Goal: Information Seeking & Learning: Learn about a topic

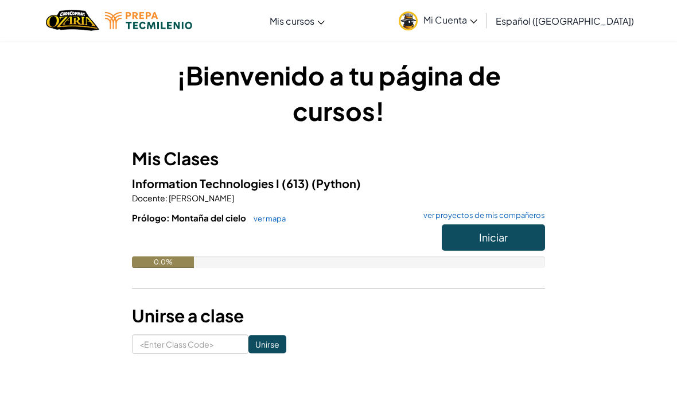
click at [533, 242] on button "Iniciar" at bounding box center [493, 237] width 103 height 26
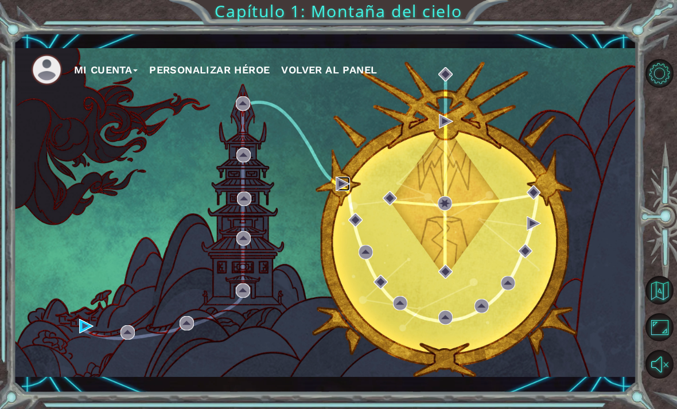
click at [343, 189] on img at bounding box center [343, 184] width 14 height 14
click at [340, 186] on img at bounding box center [343, 184] width 14 height 14
click at [347, 184] on img at bounding box center [343, 184] width 14 height 14
click at [336, 191] on img at bounding box center [343, 184] width 14 height 14
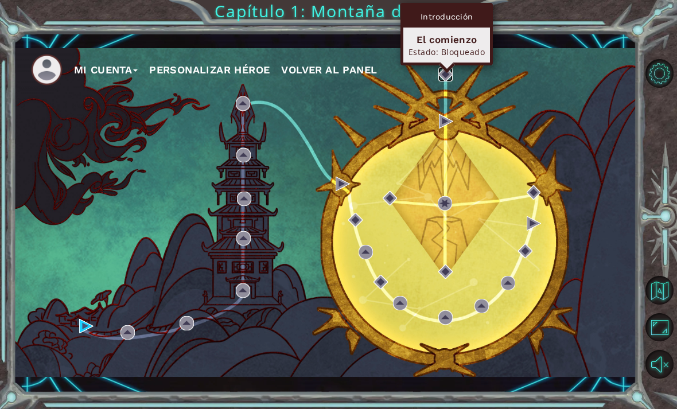
click at [447, 79] on img at bounding box center [446, 74] width 14 height 14
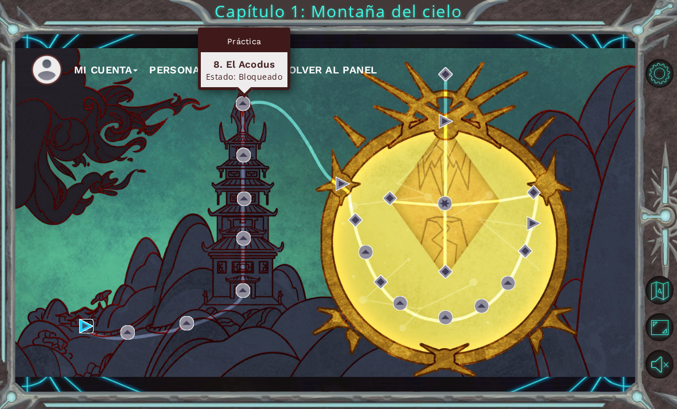
click at [80, 328] on img at bounding box center [86, 326] width 14 height 14
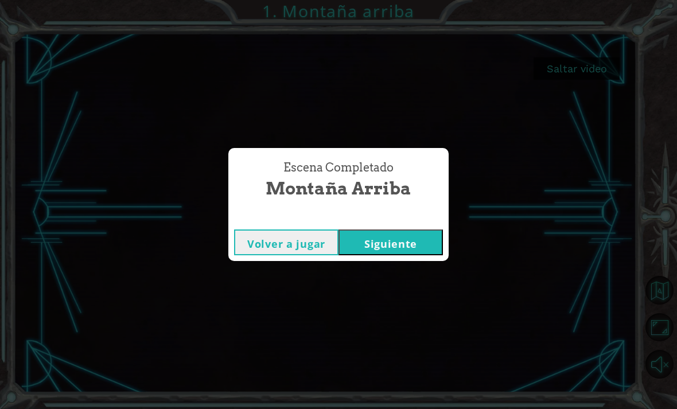
click at [425, 241] on button "Siguiente" at bounding box center [391, 243] width 104 height 26
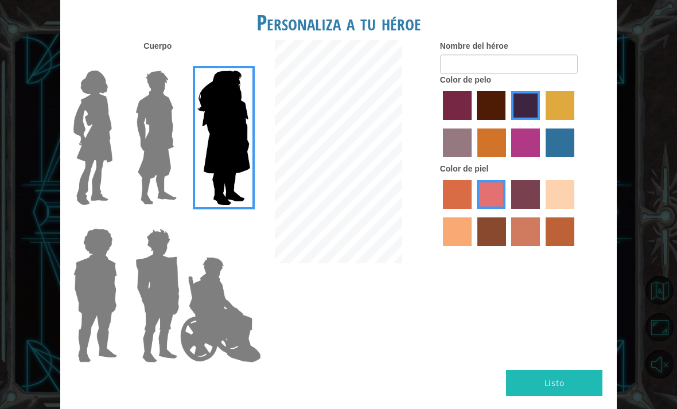
click at [99, 144] on img at bounding box center [93, 138] width 48 height 144
click at [114, 63] on input "Hero Connie" at bounding box center [114, 63] width 0 height 0
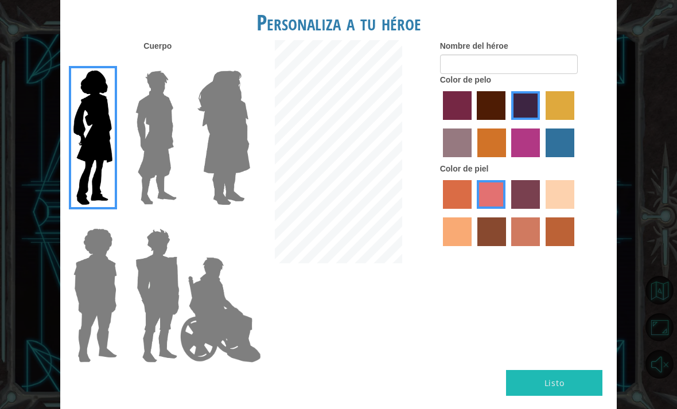
click at [120, 273] on img at bounding box center [95, 296] width 53 height 144
click at [114, 221] on input "Hero Steven" at bounding box center [114, 221] width 0 height 0
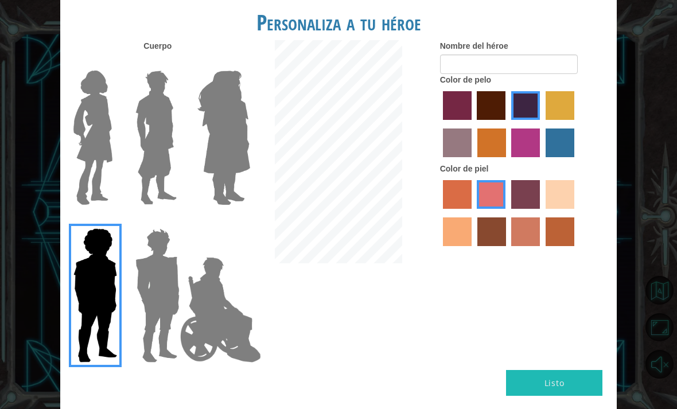
click at [179, 289] on img at bounding box center [221, 310] width 90 height 115
click at [237, 221] on input "Hero Jamie" at bounding box center [237, 221] width 0 height 0
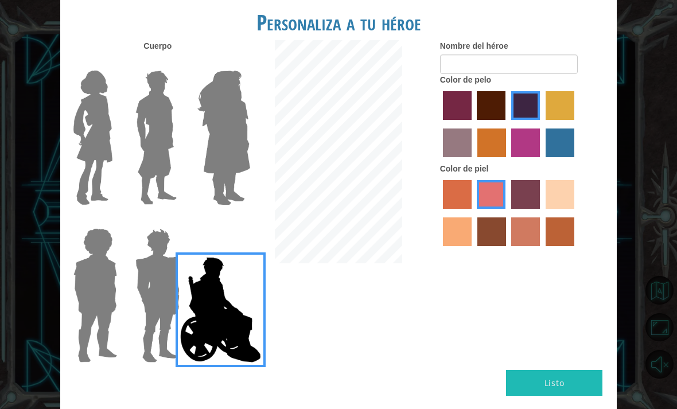
click at [80, 138] on img at bounding box center [93, 138] width 48 height 144
click at [114, 63] on input "Hero Connie" at bounding box center [114, 63] width 0 height 0
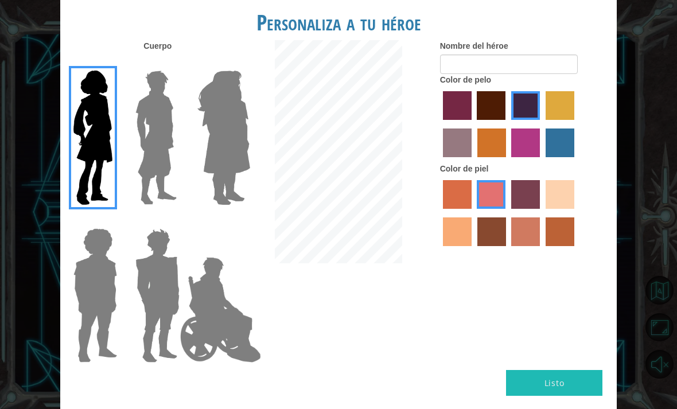
click at [540, 157] on label "medium red violet hair color" at bounding box center [526, 143] width 29 height 29
click at [508, 161] on input "medium red violet hair color" at bounding box center [508, 161] width 0 height 0
radio input "true"
click at [466, 118] on label "paprika hair color" at bounding box center [457, 105] width 29 height 29
click at [439, 124] on input "paprika hair color" at bounding box center [439, 124] width 0 height 0
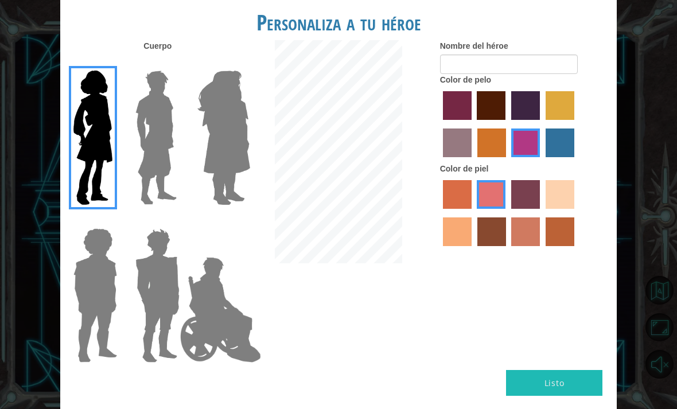
radio input "true"
click at [546, 157] on label "lachmara hair color" at bounding box center [560, 143] width 29 height 29
click at [542, 161] on input "lachmara hair color" at bounding box center [542, 161] width 0 height 0
radio input "true"
click at [546, 120] on label "tulip tree hair color" at bounding box center [560, 105] width 29 height 29
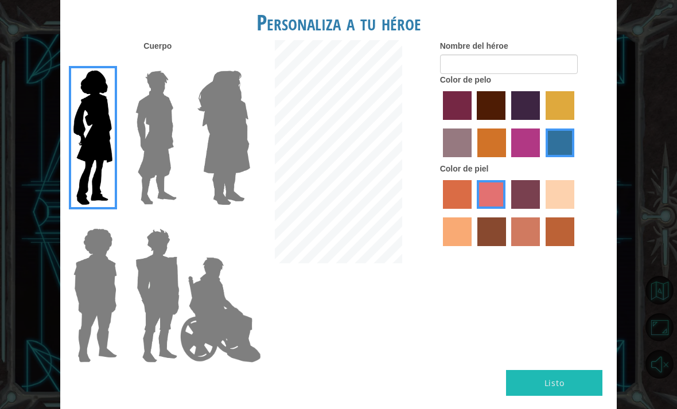
click at [542, 124] on input "tulip tree hair color" at bounding box center [542, 124] width 0 height 0
radio input "true"
click at [469, 112] on label "paprika hair color" at bounding box center [457, 105] width 29 height 29
click at [439, 124] on input "paprika hair color" at bounding box center [439, 124] width 0 height 0
radio input "true"
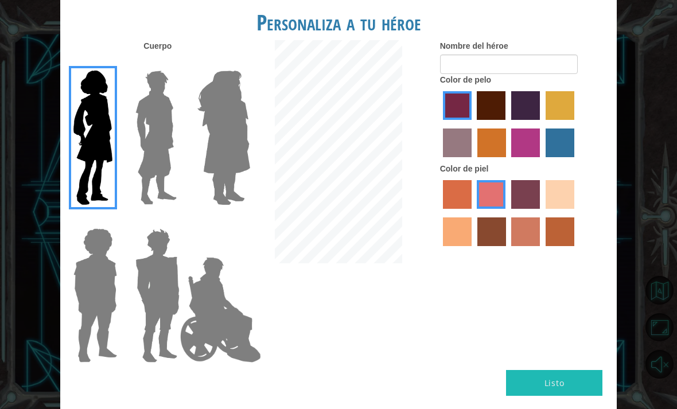
click at [546, 209] on label "sandy beach skin color" at bounding box center [560, 194] width 29 height 29
click at [542, 213] on input "sandy beach skin color" at bounding box center [542, 213] width 0 height 0
radio input "true"
click at [540, 120] on label "hot purple hair color" at bounding box center [526, 105] width 29 height 29
click at [508, 124] on input "hot purple hair color" at bounding box center [508, 124] width 0 height 0
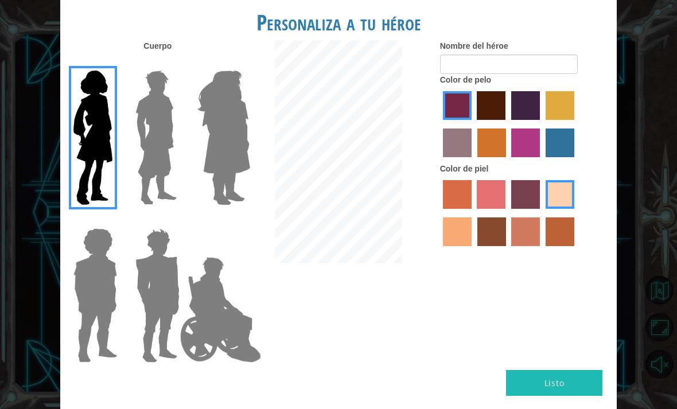
radio input "true"
click at [223, 114] on img at bounding box center [224, 138] width 63 height 144
click at [237, 63] on input "Hero Amethyst" at bounding box center [237, 63] width 0 height 0
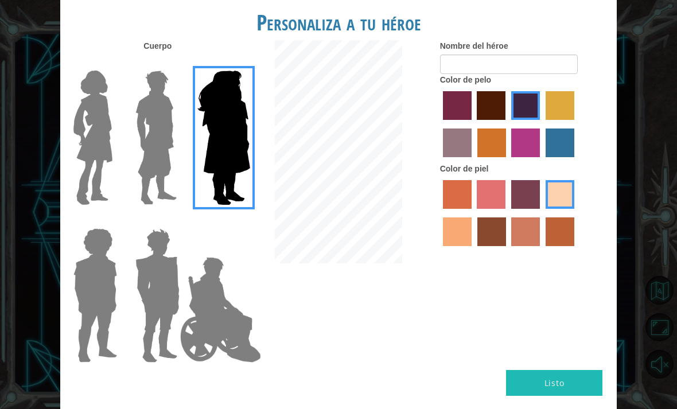
click at [83, 175] on img at bounding box center [93, 138] width 48 height 144
click at [114, 63] on input "Hero Connie" at bounding box center [114, 63] width 0 height 0
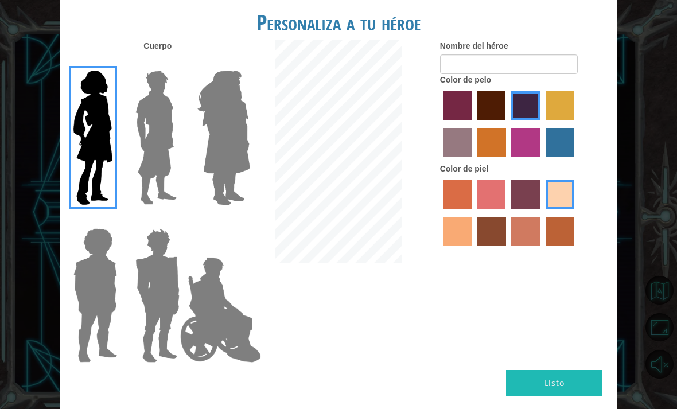
click at [540, 156] on label "medium red violet hair color" at bounding box center [526, 143] width 29 height 29
click at [508, 161] on input "medium red violet hair color" at bounding box center [508, 161] width 0 height 0
radio input "true"
click at [472, 114] on label "paprika hair color" at bounding box center [457, 105] width 29 height 29
click at [439, 124] on input "paprika hair color" at bounding box center [439, 124] width 0 height 0
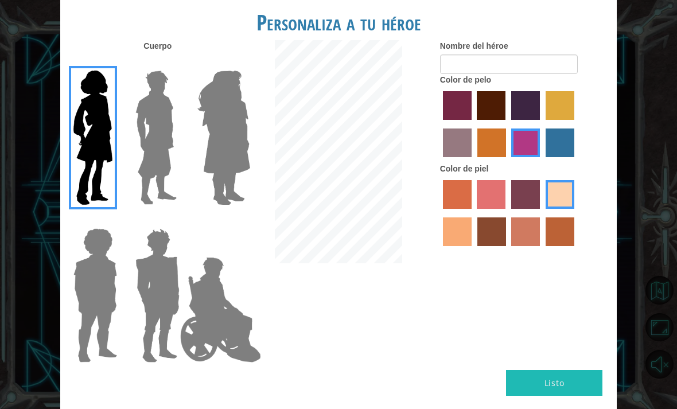
radio input "true"
click at [546, 120] on label "tulip tree hair color" at bounding box center [560, 105] width 29 height 29
click at [542, 124] on input "tulip tree hair color" at bounding box center [542, 124] width 0 height 0
radio input "true"
click at [546, 157] on label "lachmara hair color" at bounding box center [560, 143] width 29 height 29
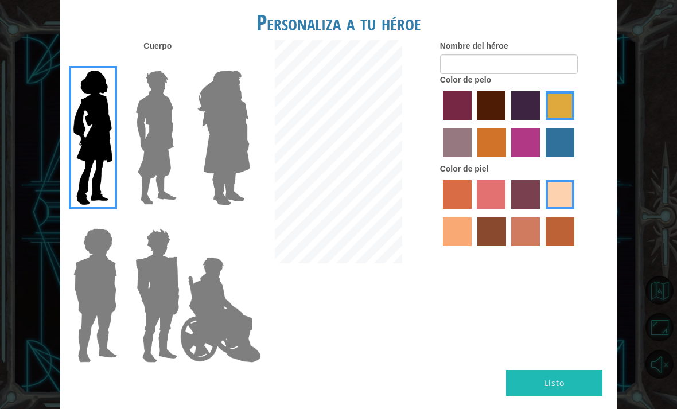
click at [542, 161] on input "lachmara hair color" at bounding box center [542, 161] width 0 height 0
radio input "true"
click at [506, 157] on label "gold drop hair color" at bounding box center [492, 143] width 29 height 29
click at [474, 161] on input "gold drop hair color" at bounding box center [474, 161] width 0 height 0
radio input "true"
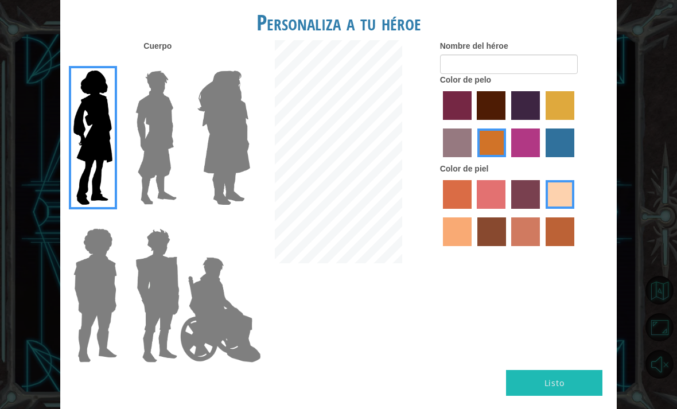
click at [472, 152] on label "bazaar hair color" at bounding box center [457, 143] width 29 height 29
click at [576, 124] on input "bazaar hair color" at bounding box center [576, 124] width 0 height 0
radio input "true"
click at [540, 116] on label "hot purple hair color" at bounding box center [526, 105] width 29 height 29
click at [508, 124] on input "hot purple hair color" at bounding box center [508, 124] width 0 height 0
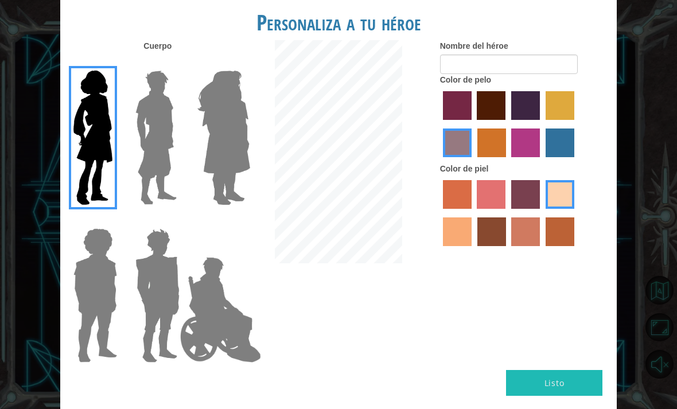
radio input "true"
click at [506, 119] on label "maroon hair color" at bounding box center [491, 105] width 29 height 29
click at [474, 124] on input "maroon hair color" at bounding box center [474, 124] width 0 height 0
radio input "true"
click at [472, 114] on label "paprika hair color" at bounding box center [457, 105] width 29 height 29
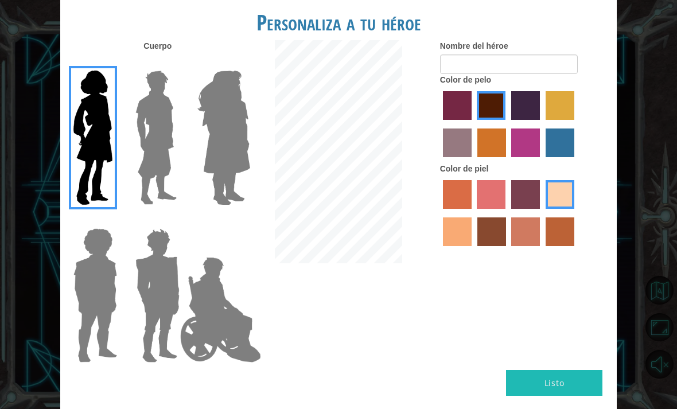
click at [439, 124] on input "paprika hair color" at bounding box center [439, 124] width 0 height 0
radio input "true"
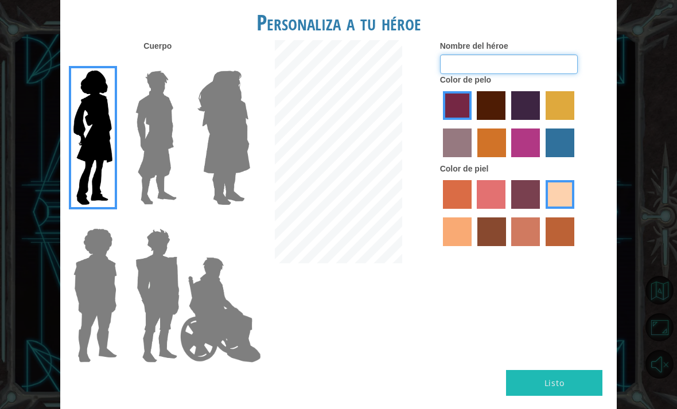
click at [540, 74] on input "Nombre del héroe" at bounding box center [509, 65] width 138 height 20
click at [543, 67] on input "Nombre del héroe" at bounding box center [509, 65] width 138 height 20
type input "R"
type input "Shamsia"
click at [572, 376] on button "Listo" at bounding box center [554, 383] width 96 height 26
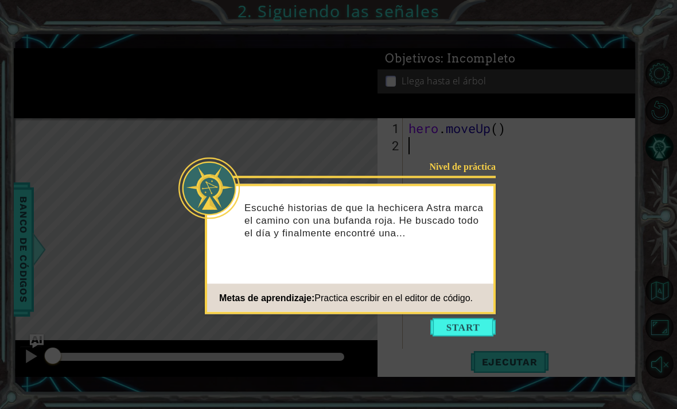
click at [476, 324] on button "Start" at bounding box center [463, 328] width 65 height 18
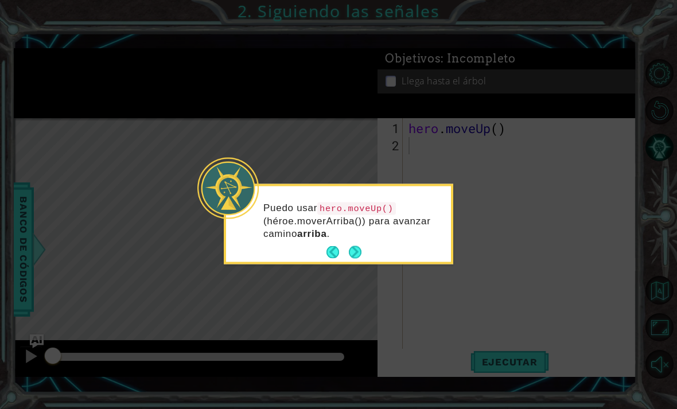
click at [358, 252] on button "Next" at bounding box center [355, 252] width 13 height 13
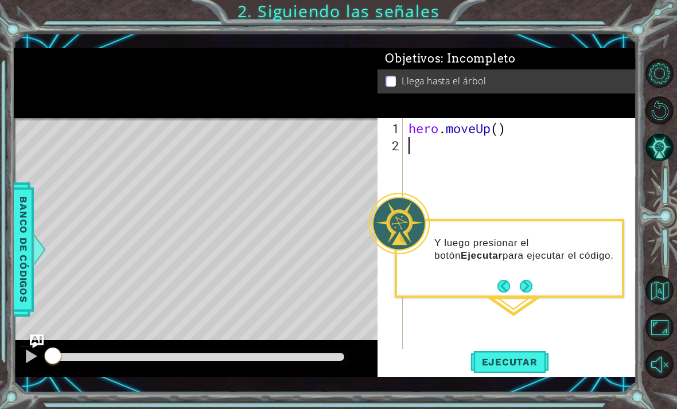
click at [527, 288] on button "Next" at bounding box center [526, 286] width 13 height 13
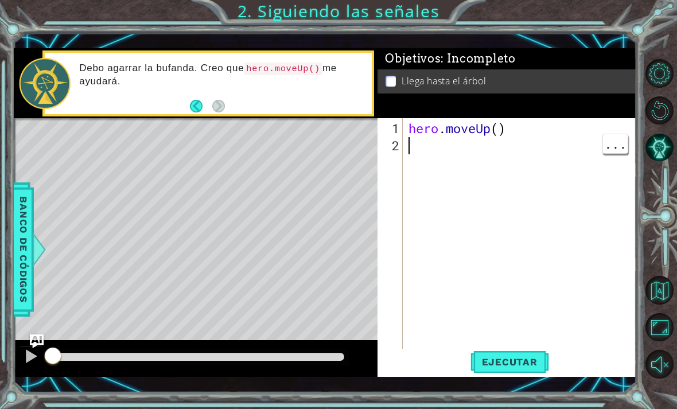
click at [413, 152] on div "hero . moveUp ( )" at bounding box center [523, 258] width 234 height 276
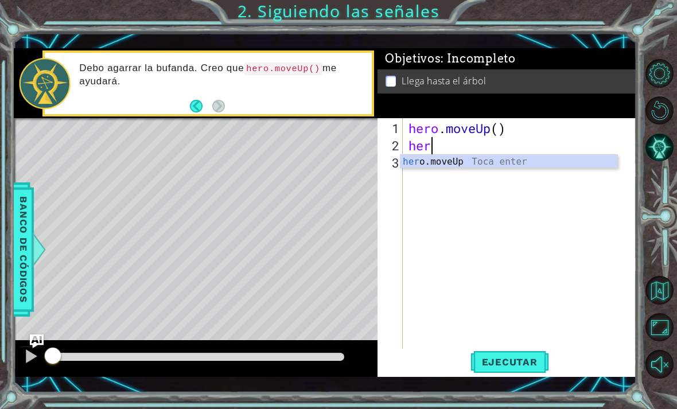
scroll to position [0, 1]
type textarea "hero"
click at [562, 158] on div "hero .moveUp Toca enter" at bounding box center [509, 175] width 217 height 41
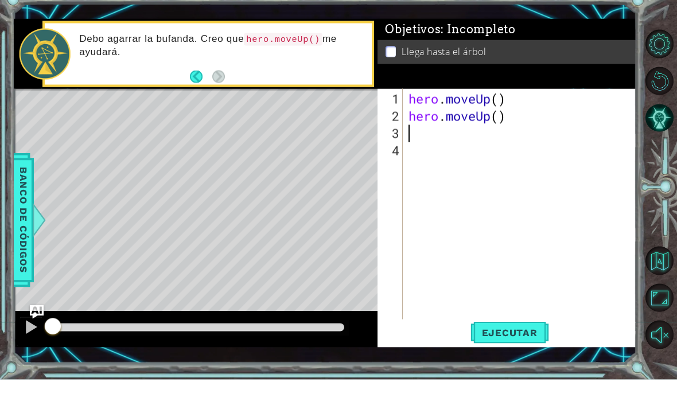
scroll to position [30, 0]
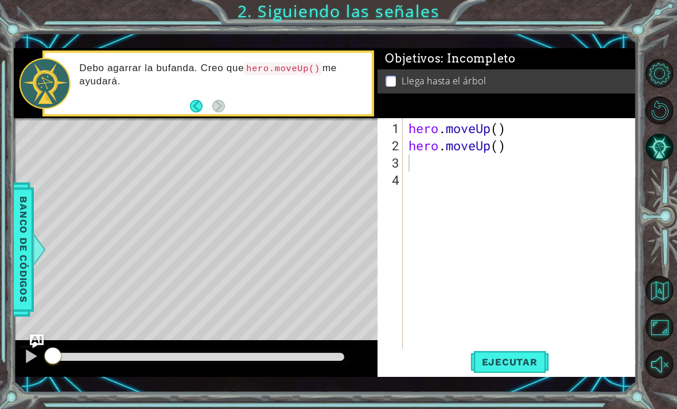
click at [34, 354] on div at bounding box center [31, 356] width 15 height 15
click at [527, 363] on span "Ejecutar" at bounding box center [510, 362] width 79 height 11
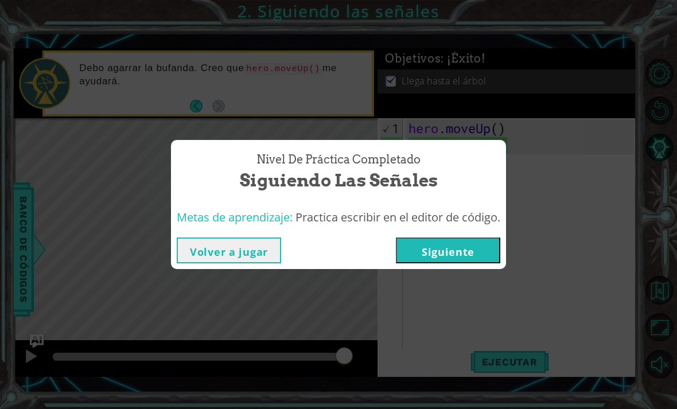
click at [474, 251] on button "Siguiente" at bounding box center [448, 251] width 104 height 26
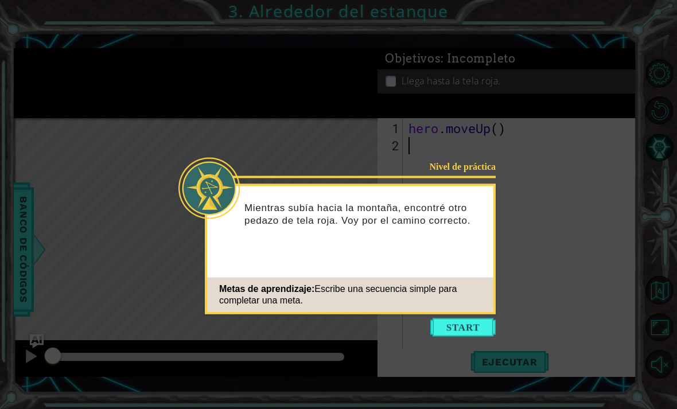
click at [472, 324] on button "Start" at bounding box center [463, 328] width 65 height 18
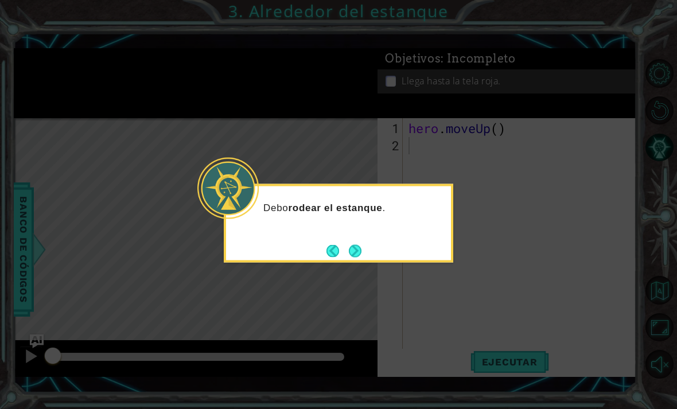
click at [356, 248] on button "Next" at bounding box center [355, 251] width 13 height 13
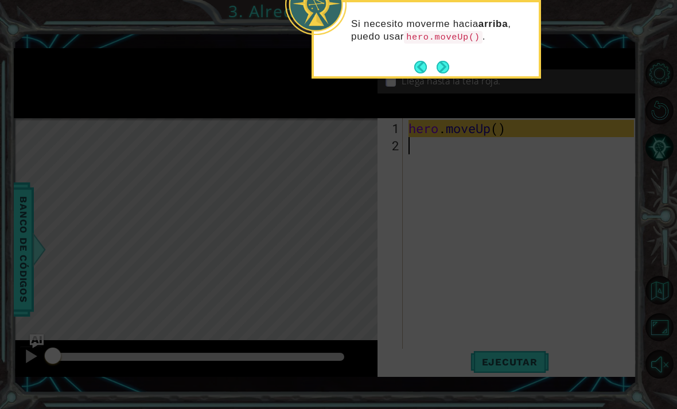
click at [446, 64] on button "Next" at bounding box center [443, 67] width 13 height 13
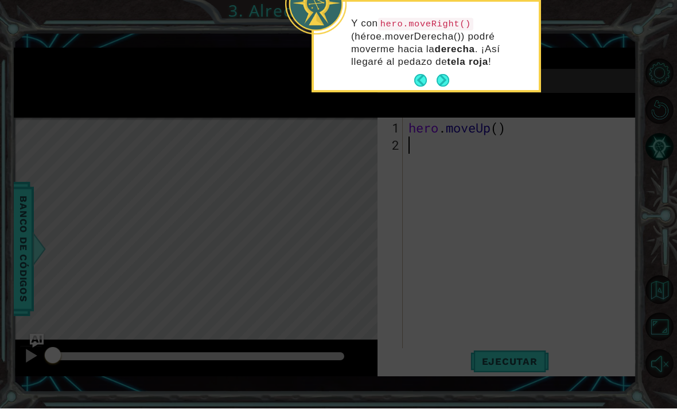
scroll to position [14, 0]
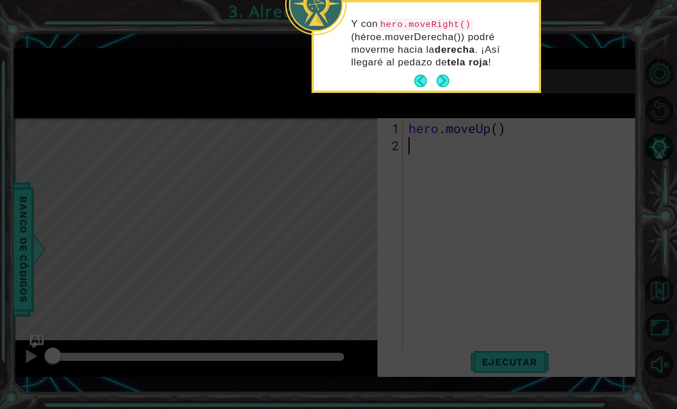
click at [445, 75] on button "Next" at bounding box center [443, 81] width 13 height 13
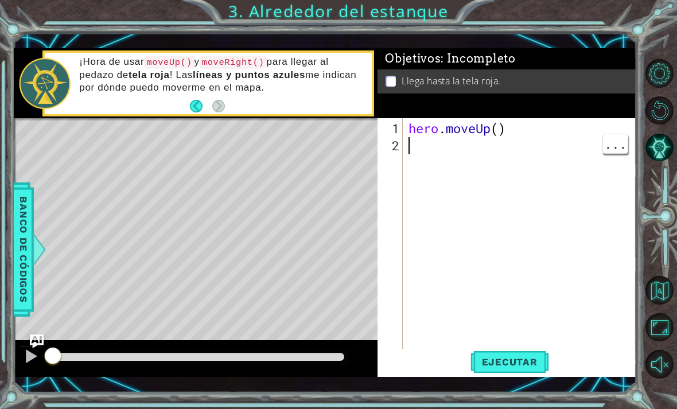
click at [417, 150] on div "hero . moveUp ( )" at bounding box center [523, 258] width 234 height 276
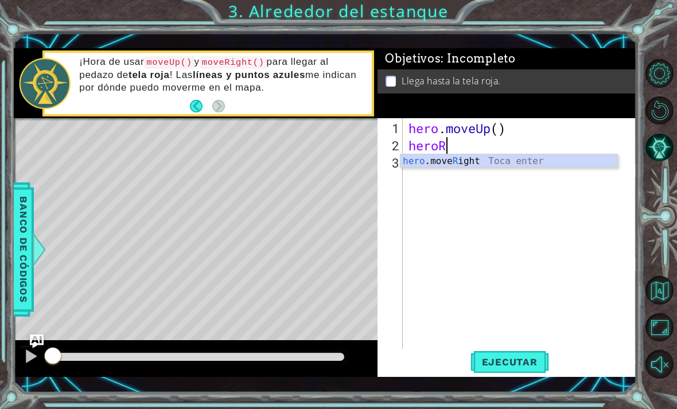
scroll to position [0, 2]
type textarea "heroRi"
click at [545, 161] on div "hero .move Ri ght Toca enter" at bounding box center [509, 174] width 217 height 41
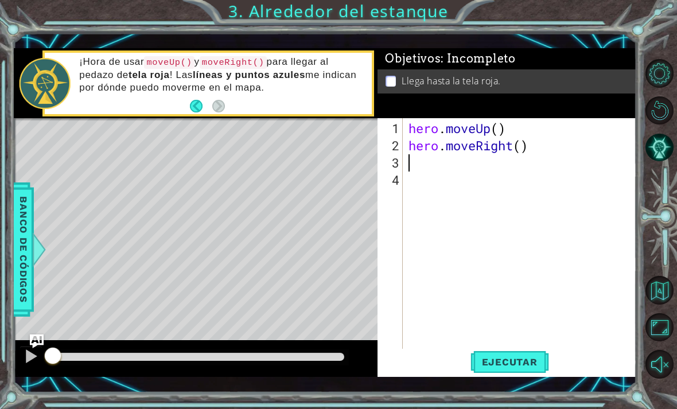
scroll to position [0, 0]
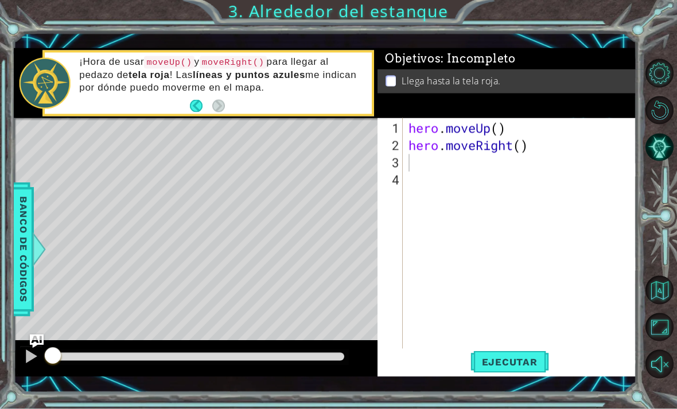
click at [518, 367] on span "Ejecutar" at bounding box center [510, 362] width 79 height 11
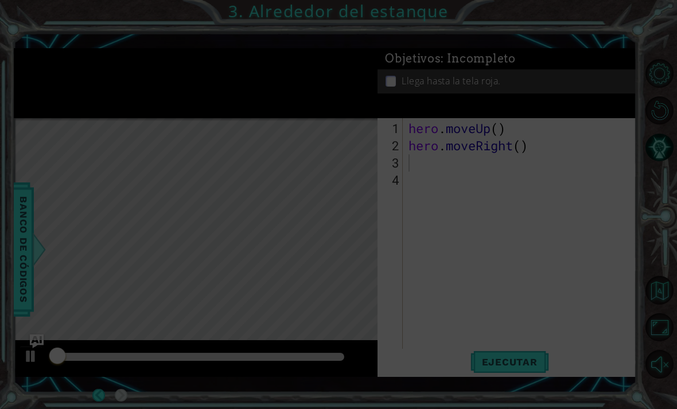
scroll to position [14, 0]
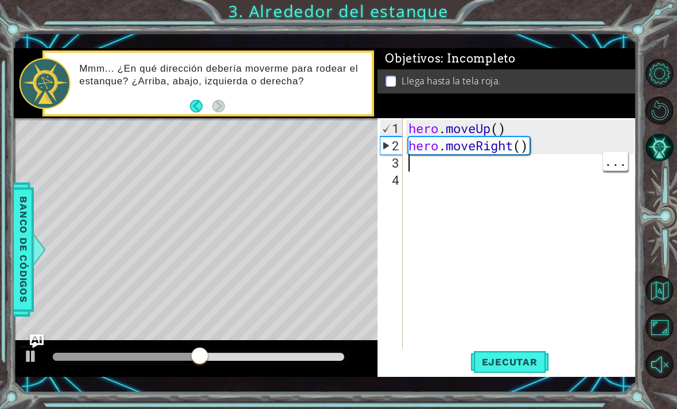
click at [412, 169] on div "hero . moveUp ( ) hero . moveRight ( )" at bounding box center [523, 258] width 234 height 276
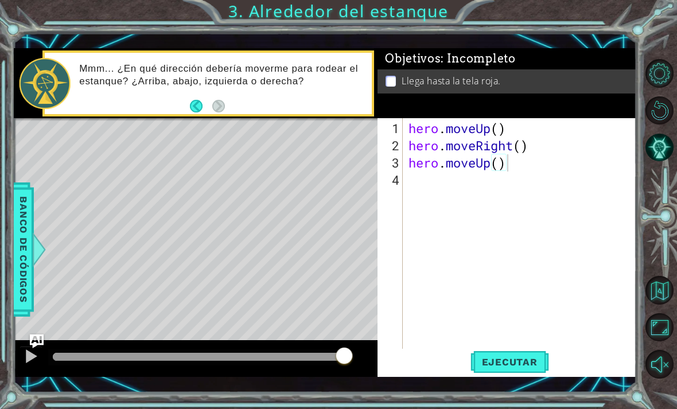
type textarea "hero.moveUp()"
click at [522, 361] on span "Ejecutar" at bounding box center [510, 362] width 79 height 11
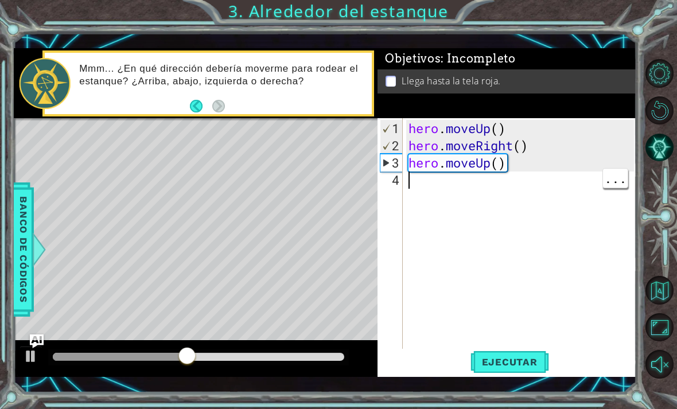
scroll to position [0, 0]
click at [425, 189] on div "hero . moveUp ( ) hero . moveRight ( ) hero . moveUp ( )" at bounding box center [523, 258] width 234 height 276
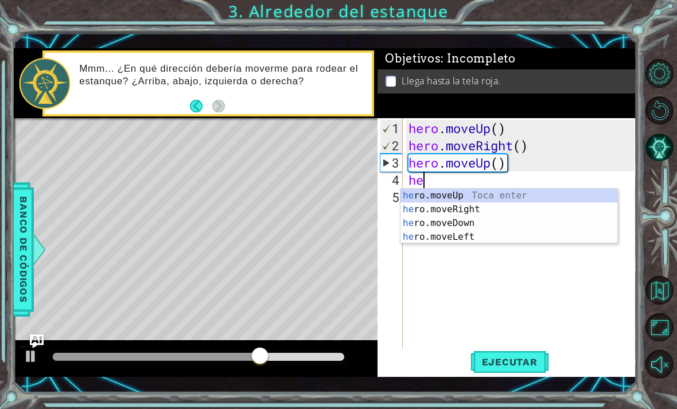
scroll to position [0, 1]
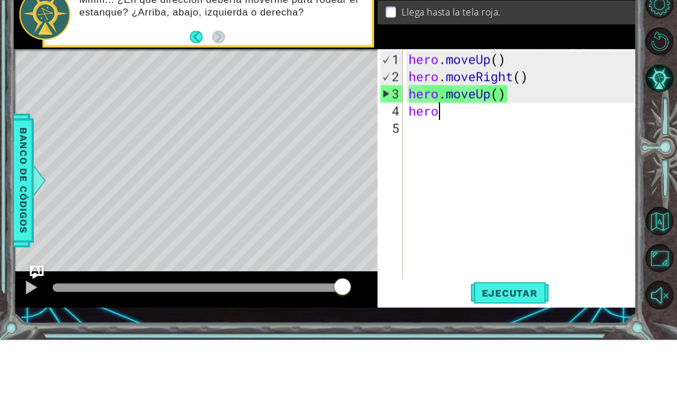
type textarea "hero."
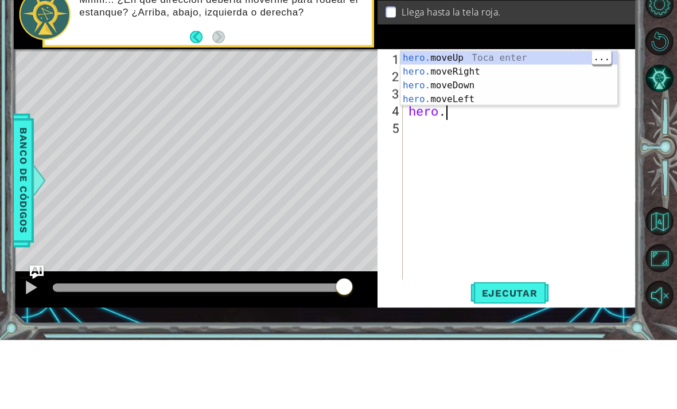
click at [524, 120] on div "hero. moveUp Toca enter hero. moveRight Toca enter hero. moveDown Toca enter he…" at bounding box center [509, 161] width 217 height 83
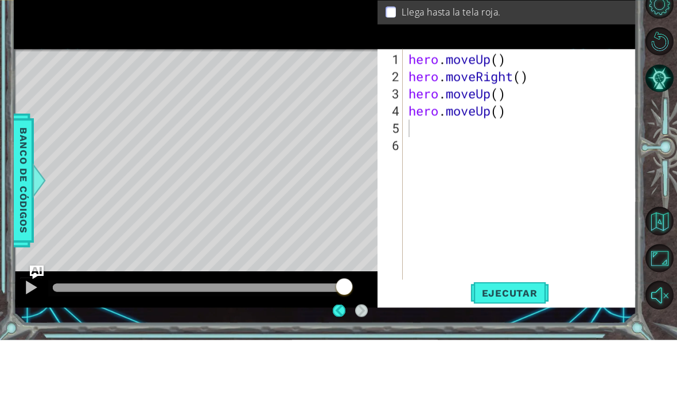
scroll to position [37, 0]
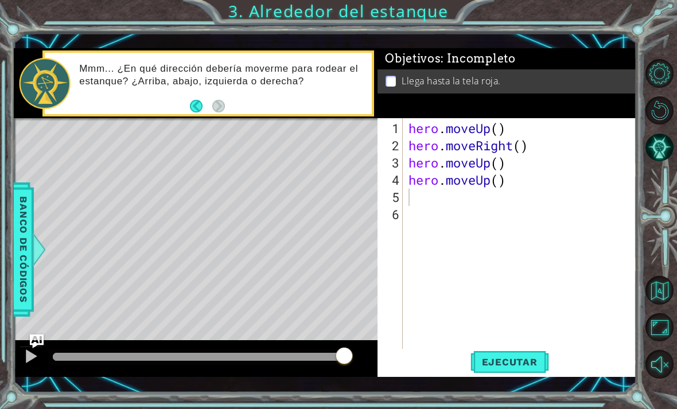
click at [522, 358] on span "Ejecutar" at bounding box center [510, 362] width 79 height 11
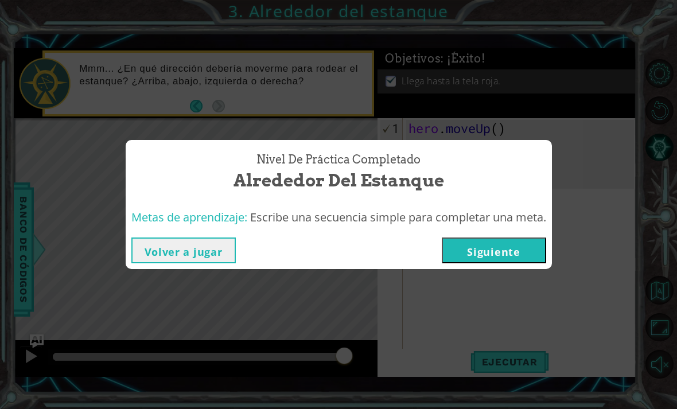
click at [529, 272] on div "Nivel de práctica Completado Alrededor del estanque Metas de aprendizaje: Escri…" at bounding box center [338, 204] width 677 height 409
click at [532, 255] on button "Siguiente" at bounding box center [494, 251] width 104 height 26
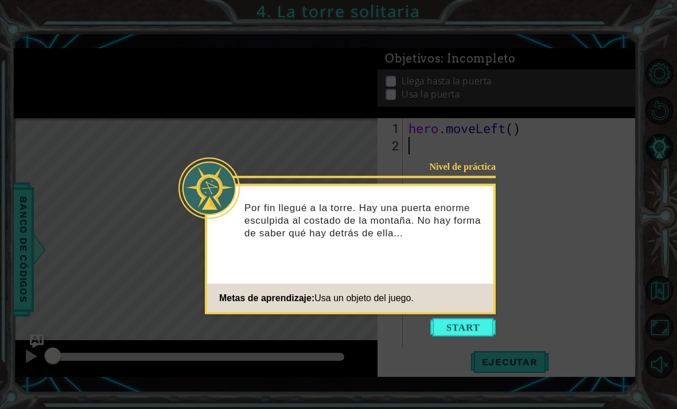
click at [475, 324] on button "Start" at bounding box center [463, 328] width 65 height 18
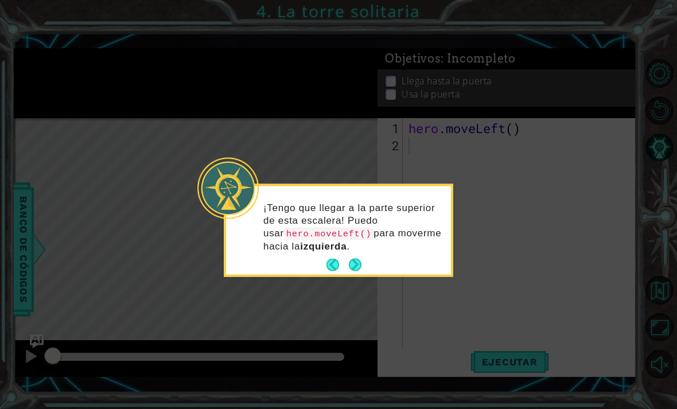
click at [360, 262] on button "Next" at bounding box center [355, 265] width 13 height 13
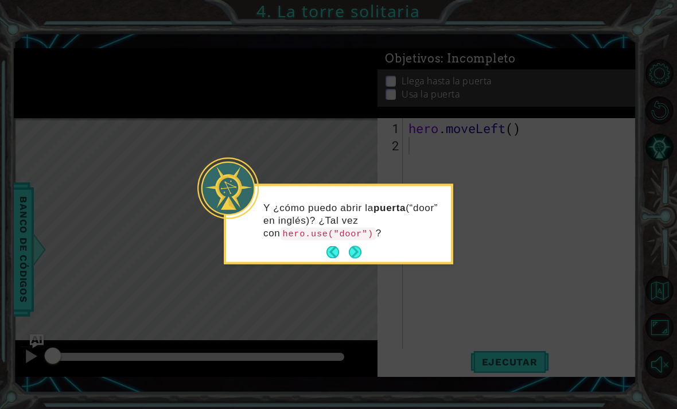
click at [363, 243] on div "Y ¿cómo puedo abrir la puerta (“door” en inglés)? ¿Tal vez con hero.use("door")…" at bounding box center [338, 226] width 225 height 71
click at [360, 254] on button "Next" at bounding box center [355, 252] width 13 height 13
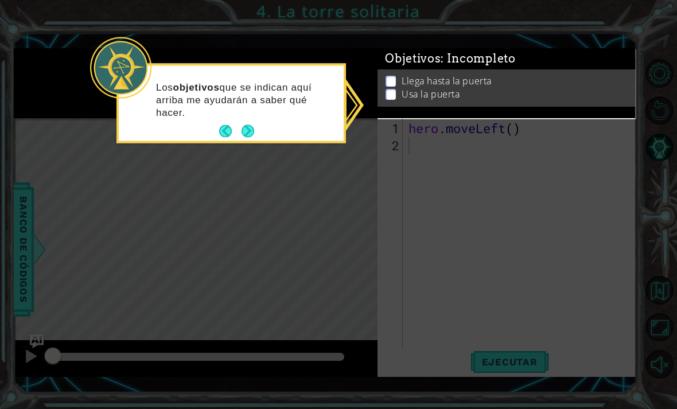
click at [245, 129] on button "Next" at bounding box center [247, 131] width 13 height 13
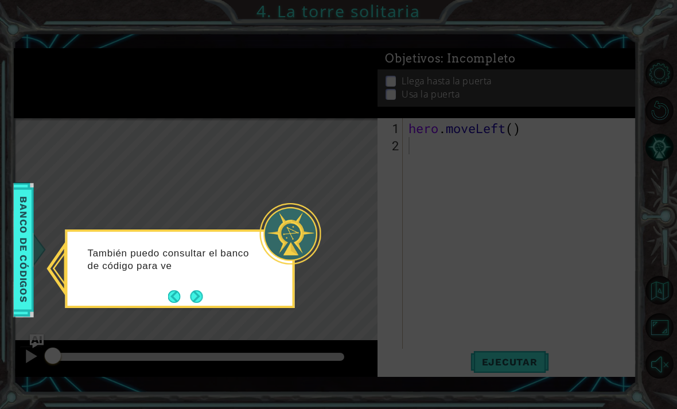
click at [202, 296] on button "Next" at bounding box center [196, 297] width 13 height 13
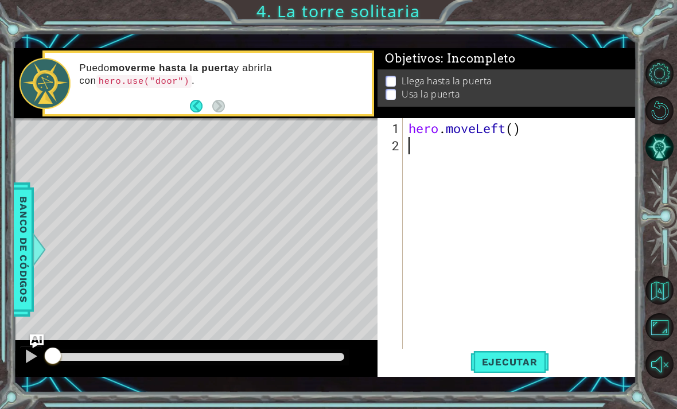
click at [524, 406] on div "1 ההההההההההההההההההההההההההההההההההההההההההההההההההההההההההההההההההההההההההההה…" at bounding box center [338, 204] width 677 height 409
click at [529, 400] on div "1 ההההההההההההההההההההההההההההההההההההההההההההההההההההההההההההההההההההההההההההה…" at bounding box center [338, 204] width 677 height 409
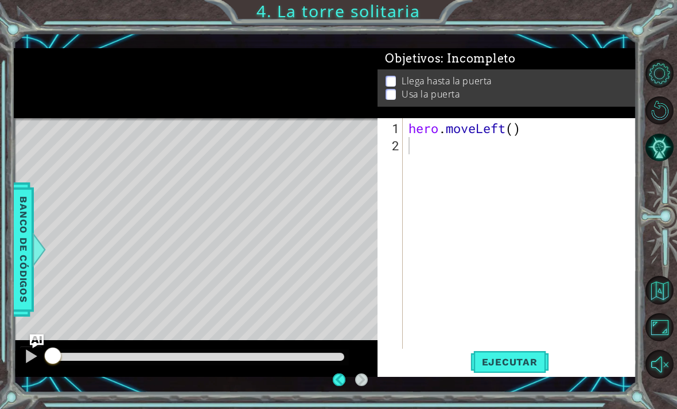
scroll to position [37, 0]
click at [516, 366] on span "Ejecutar" at bounding box center [510, 362] width 79 height 11
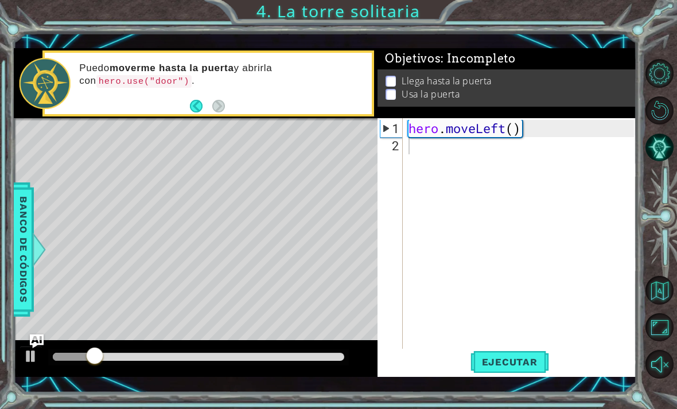
click at [513, 360] on span "Ejecutar" at bounding box center [510, 362] width 79 height 11
click at [390, 131] on div "1" at bounding box center [392, 128] width 22 height 17
type textarea "hero.moveLeft()"
click at [413, 157] on div "hero . moveLeft ( )" at bounding box center [523, 258] width 234 height 276
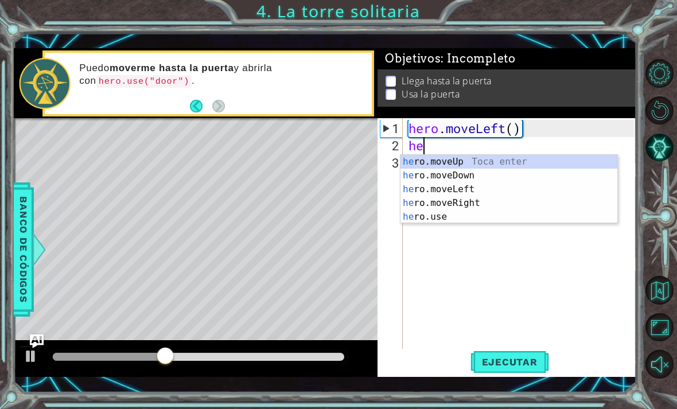
scroll to position [0, 1]
type textarea "hero"
click at [544, 158] on div "hero .moveUp Toca enter hero .moveDown Toca enter hero .moveLeft Toca enter her…" at bounding box center [509, 203] width 217 height 96
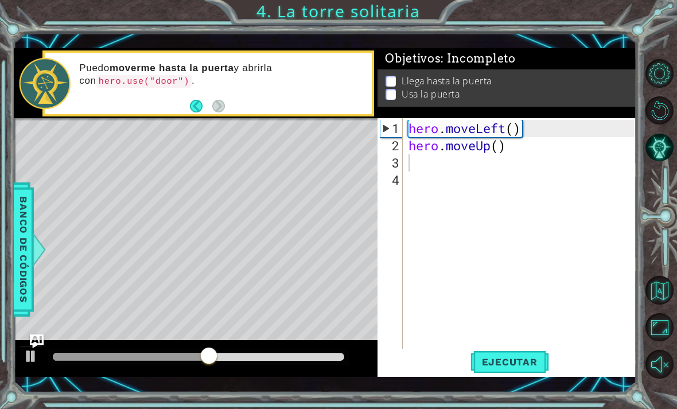
click at [506, 366] on span "Ejecutar" at bounding box center [510, 362] width 79 height 11
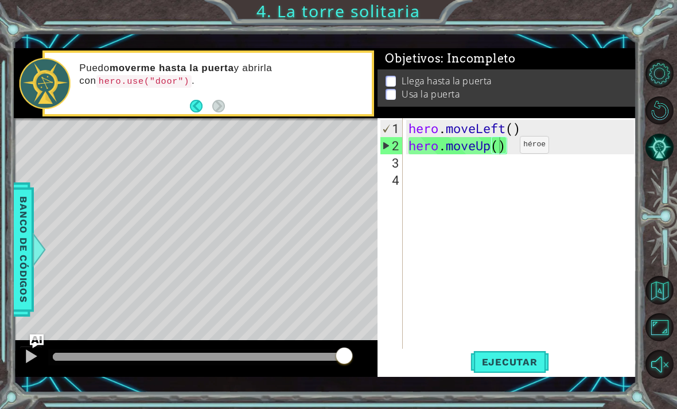
click at [512, 362] on span "Ejecutar" at bounding box center [510, 362] width 79 height 11
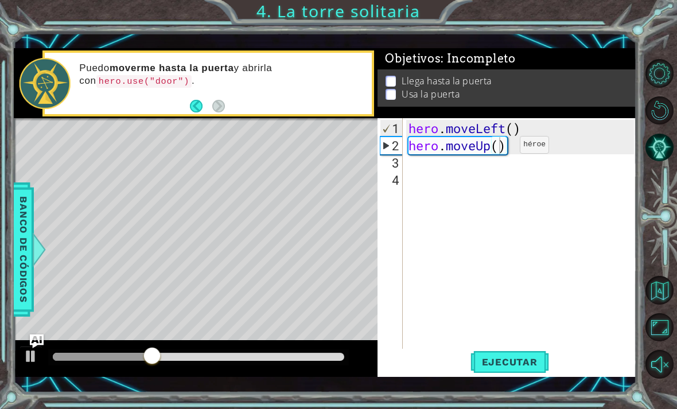
click at [532, 355] on button "Ejecutar" at bounding box center [510, 362] width 79 height 26
click at [487, 149] on div "hero . moveLeft ( ) hero . moveUp ( )" at bounding box center [523, 258] width 234 height 276
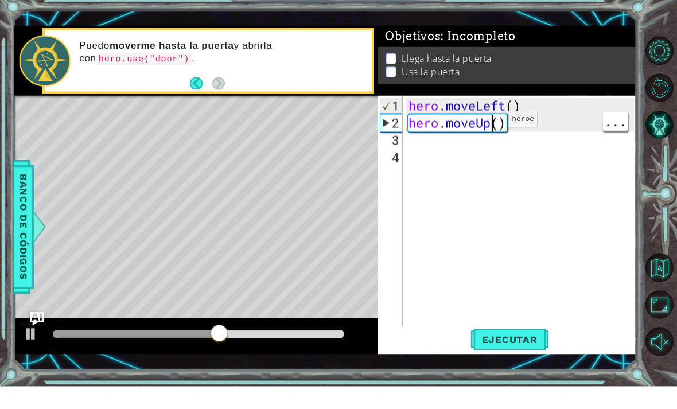
click at [491, 125] on div "hero . moveLeft ( ) hero . moveUp ( )" at bounding box center [523, 258] width 234 height 276
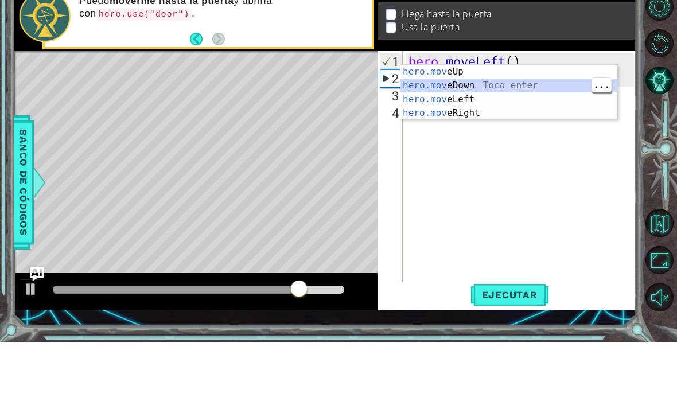
click at [536, 132] on div "hero.mov eUp Toca enter hero.mov eDown Toca enter hero.mov eLeft Toca enter her…" at bounding box center [509, 173] width 217 height 83
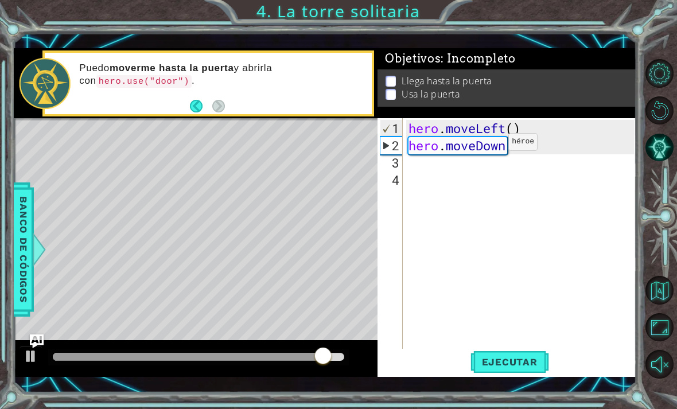
click at [520, 367] on span "Ejecutar" at bounding box center [510, 362] width 79 height 11
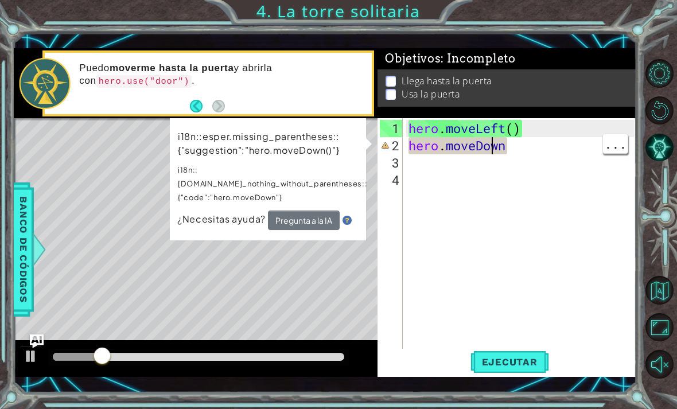
click at [506, 153] on div "hero . moveLeft ( ) hero . [GEOGRAPHIC_DATA]" at bounding box center [523, 258] width 234 height 276
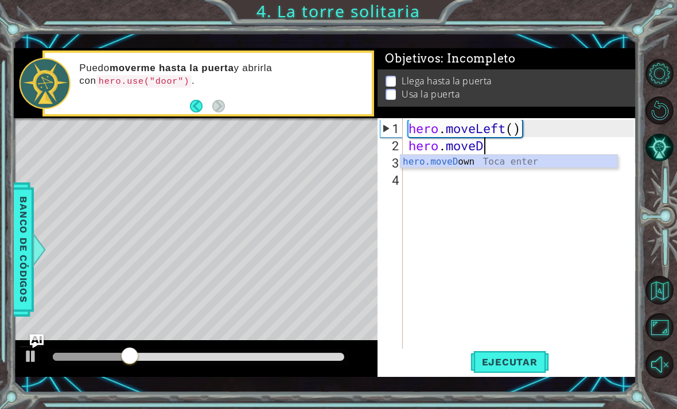
type textarea "hero.mov"
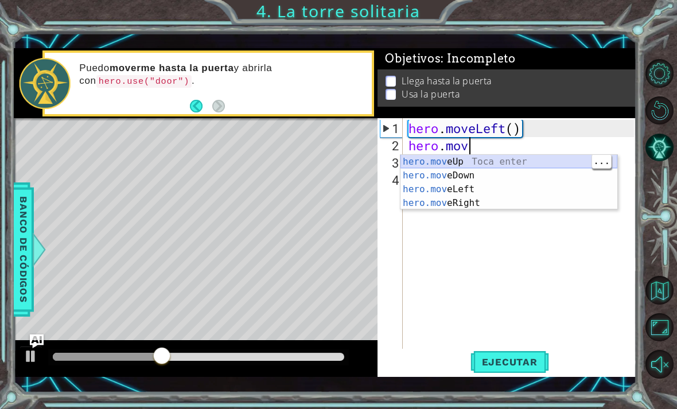
click at [545, 161] on div "hero.mov eUp Toca enter hero.mov eDown Toca enter hero.mov eLeft Toca enter her…" at bounding box center [509, 196] width 217 height 83
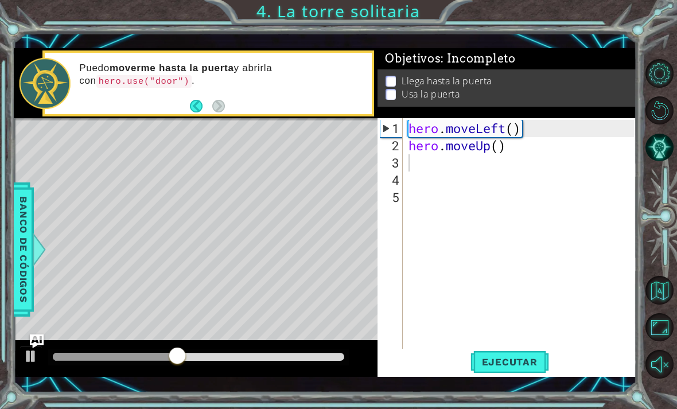
click at [516, 363] on span "Ejecutar" at bounding box center [510, 362] width 79 height 11
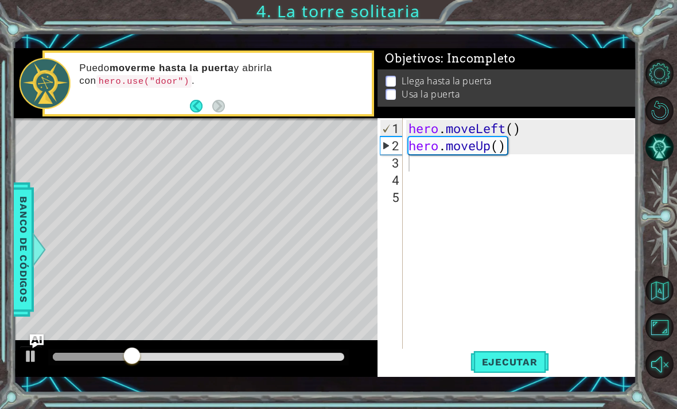
click at [527, 361] on span "Ejecutar" at bounding box center [510, 362] width 79 height 11
click at [478, 168] on div "hero . moveLeft ( ) hero . moveUp ( )" at bounding box center [523, 258] width 234 height 276
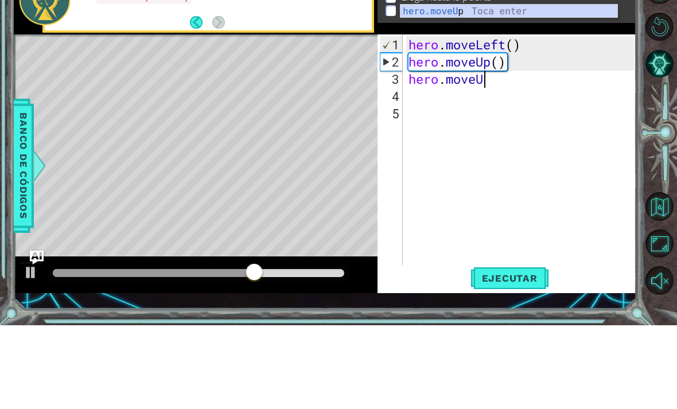
scroll to position [0, 3]
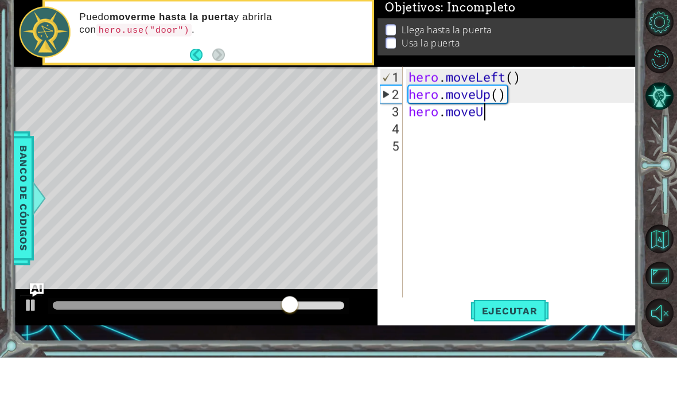
type textarea "hero.moveUp"
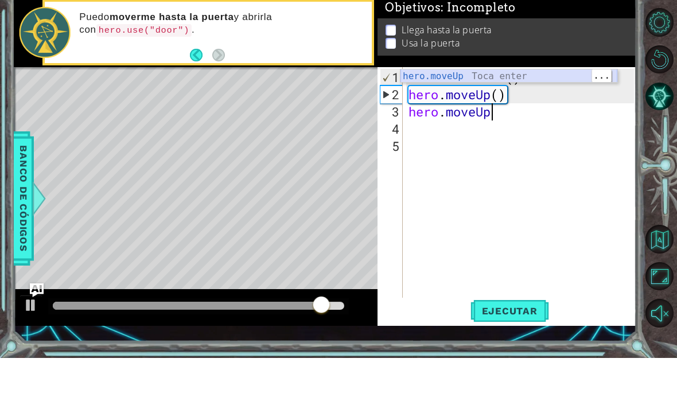
click at [546, 121] on div "hero.moveUp Toca enter" at bounding box center [509, 141] width 217 height 41
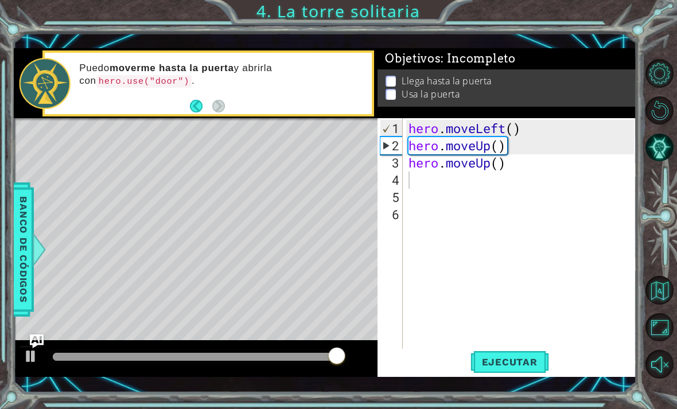
click at [512, 365] on span "Ejecutar" at bounding box center [510, 362] width 79 height 11
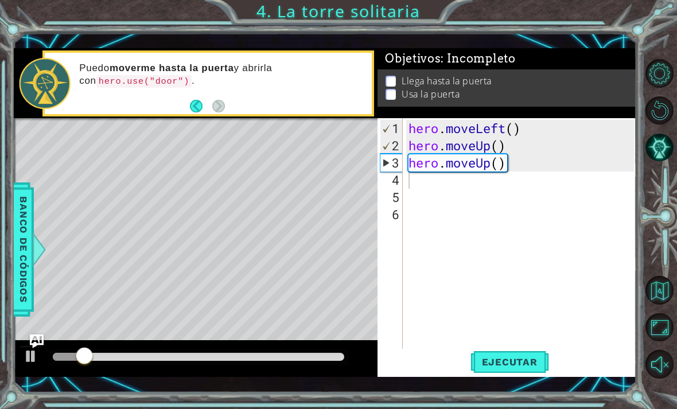
click at [527, 363] on span "Ejecutar" at bounding box center [510, 362] width 79 height 11
click at [521, 363] on span "Ejecutar" at bounding box center [510, 362] width 79 height 11
click at [517, 363] on span "Ejecutar" at bounding box center [510, 362] width 79 height 11
click at [524, 363] on span "Ejecutar" at bounding box center [510, 362] width 79 height 11
click at [527, 363] on span "Ejecutar" at bounding box center [510, 362] width 79 height 11
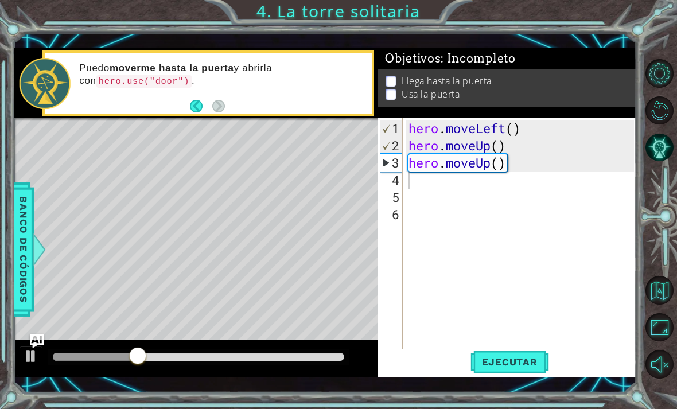
click at [531, 359] on span "Ejecutar" at bounding box center [510, 362] width 79 height 11
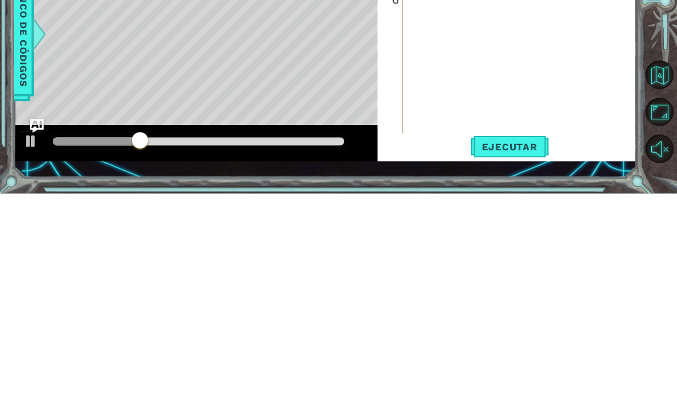
click at [530, 357] on span "Ejecutar" at bounding box center [510, 362] width 79 height 11
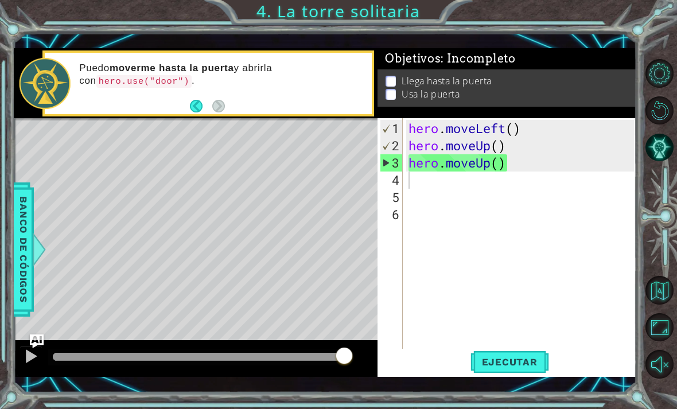
click at [518, 363] on span "Ejecutar" at bounding box center [510, 362] width 79 height 11
click at [413, 188] on div "hero . moveLeft ( ) hero . moveUp ( ) hero . moveUp ( )" at bounding box center [523, 258] width 234 height 276
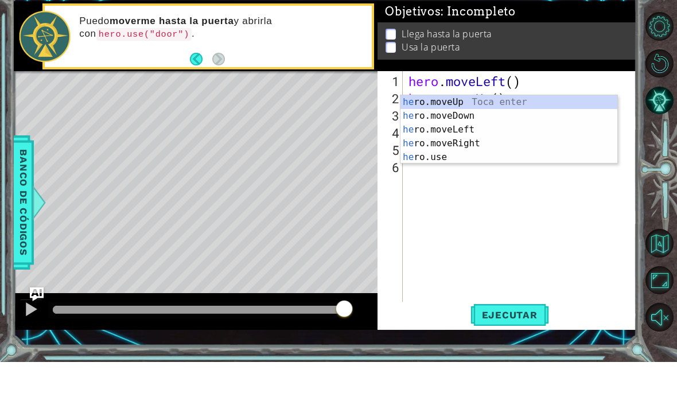
type textarea "her"
click at [536, 142] on div "her o.moveUp Toca enter her o.moveDown Toca enter her o.moveLeft [PERSON_NAME] …" at bounding box center [509, 190] width 217 height 96
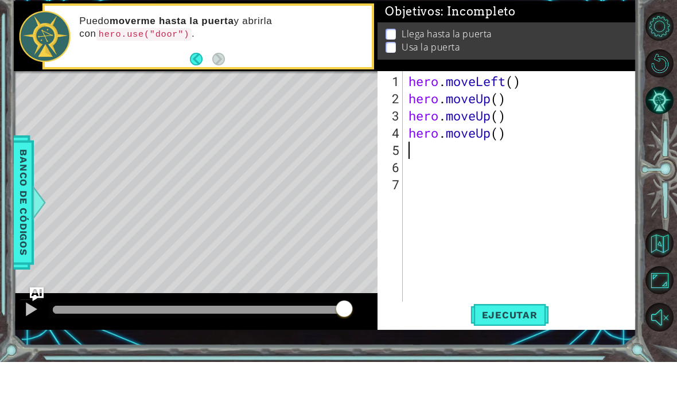
scroll to position [0, 0]
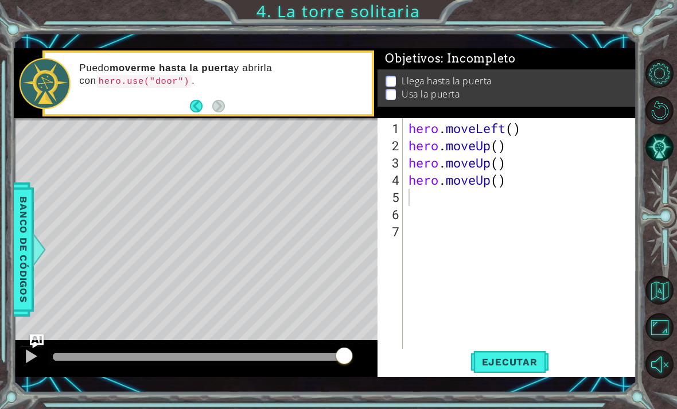
click at [504, 361] on span "Ejecutar" at bounding box center [510, 362] width 79 height 11
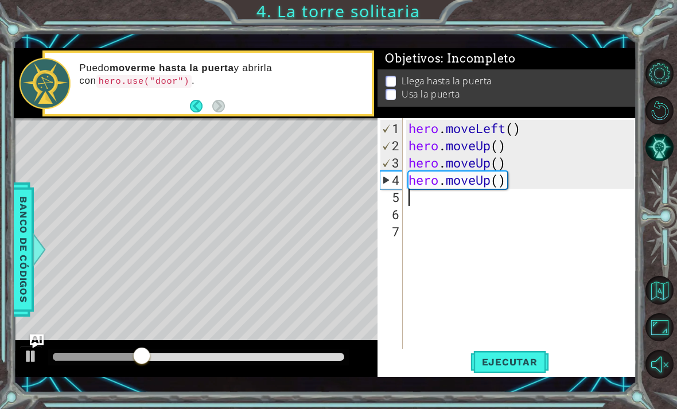
click at [249, 191] on div "Level Map" at bounding box center [279, 287] width 530 height 338
click at [253, 194] on div "Level Map" at bounding box center [279, 287] width 530 height 338
click at [246, 187] on div "Level Map" at bounding box center [279, 287] width 530 height 338
click at [243, 197] on div "Level Map" at bounding box center [279, 287] width 530 height 338
click at [254, 184] on div "Level Map" at bounding box center [279, 287] width 530 height 338
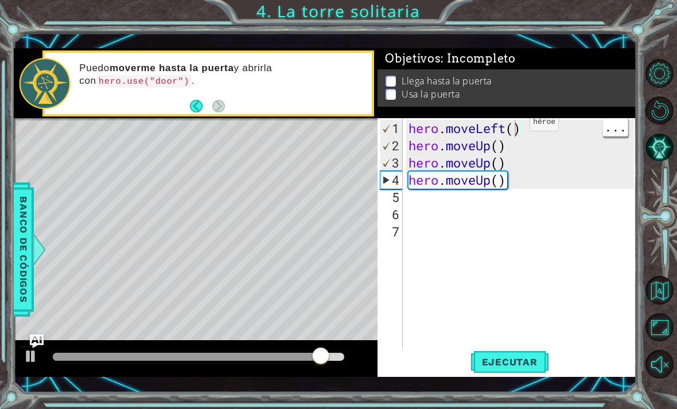
click at [513, 129] on div "hero . moveLeft ( ) hero . moveUp ( ) hero . moveUp ( ) hero . moveUp ( )" at bounding box center [523, 258] width 234 height 276
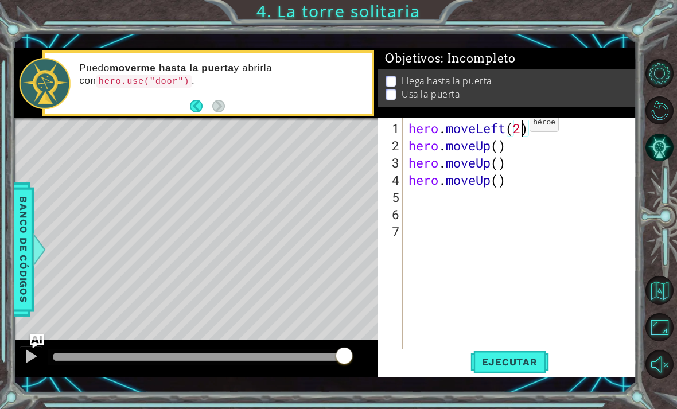
scroll to position [0, 4]
click at [501, 145] on div "hero . moveLeft ( 2 ) hero . moveUp ( ) hero . moveUp ( ) hero . moveUp ( )" at bounding box center [523, 258] width 234 height 276
click at [518, 366] on span "Ejecutar" at bounding box center [510, 362] width 79 height 11
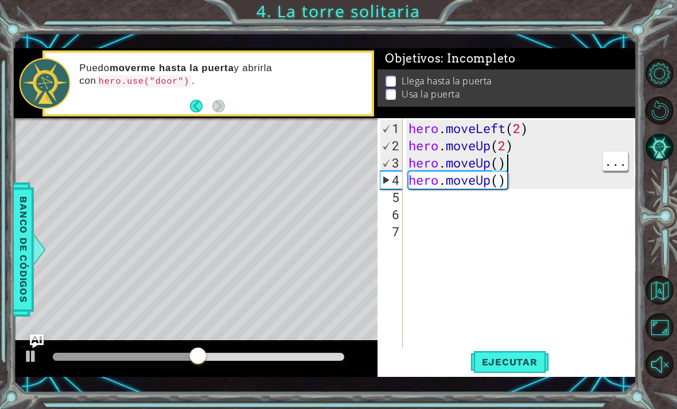
click at [513, 164] on div "hero . moveLeft ( 2 ) hero . moveUp ( 2 ) hero . moveUp ( ) hero . moveUp ( )" at bounding box center [523, 258] width 234 height 276
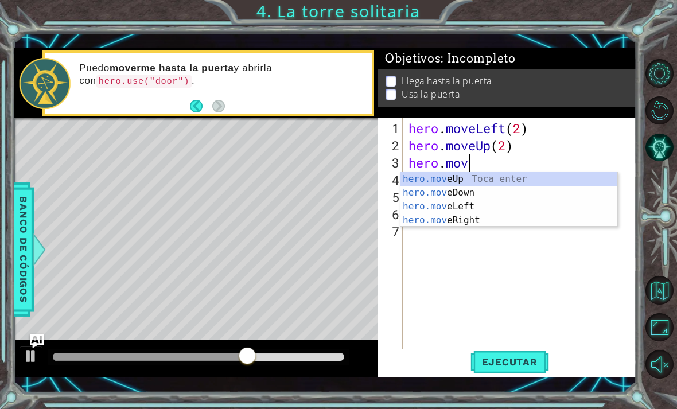
scroll to position [0, 2]
type textarea "hero.move"
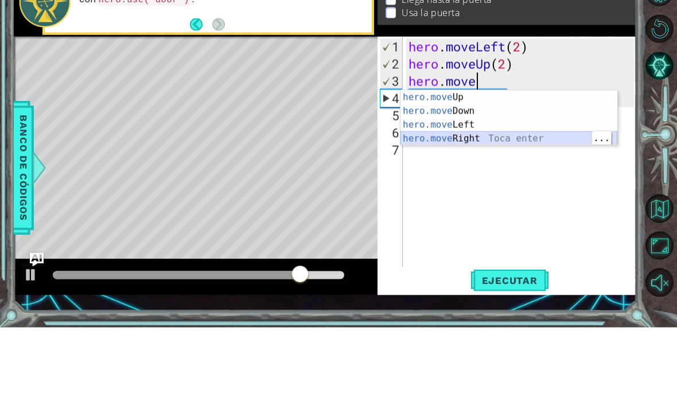
click at [513, 172] on div "hero.move Up Toca enter hero.move Down Toca enter hero.move Left Toca enter her…" at bounding box center [509, 213] width 217 height 83
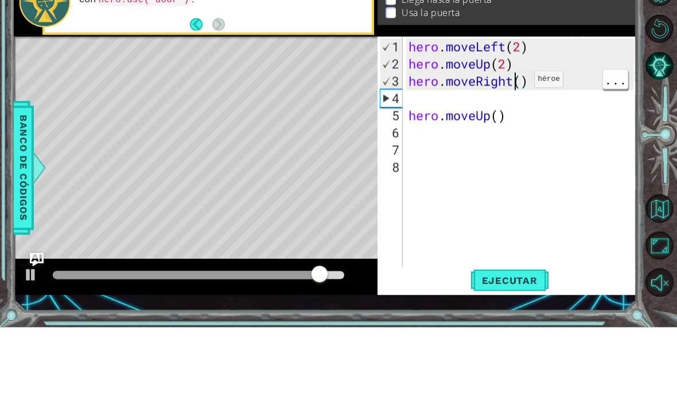
click at [522, 120] on div "hero . moveLeft ( 2 ) hero . moveUp ( 2 ) hero . moveRight ( ) hero . moveUp ( )" at bounding box center [523, 258] width 234 height 276
type textarea "hero.moveRight(2)"
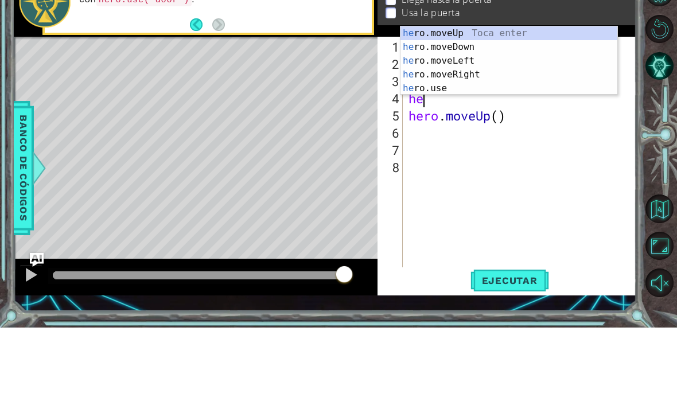
scroll to position [0, 1]
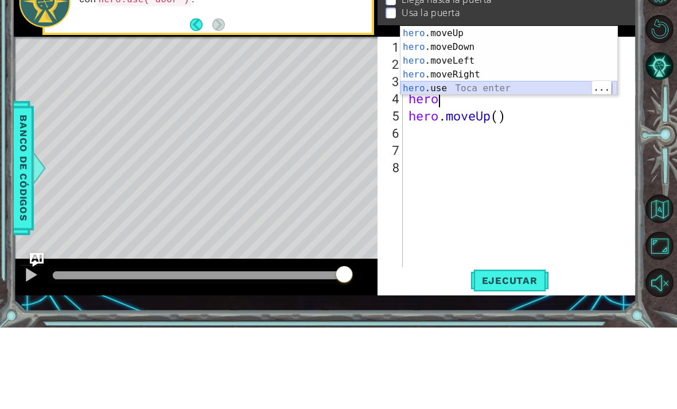
click at [473, 108] on div "hero .moveUp Toca enter hero .moveDown Toca enter hero .moveLeft Toca enter her…" at bounding box center [509, 156] width 217 height 96
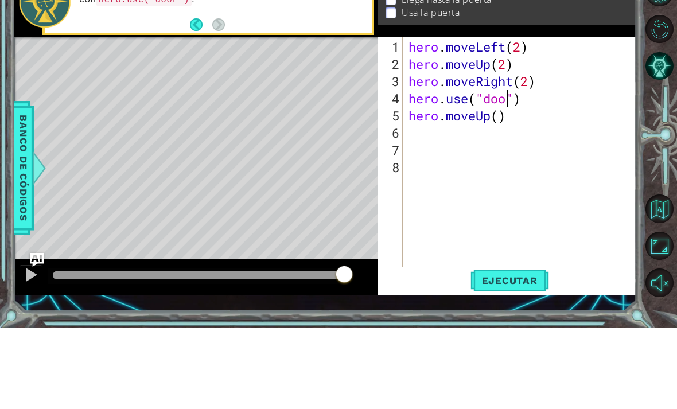
type textarea "hero.use("door")"
click at [522, 121] on div "hero . moveLeft ( 2 ) hero . moveUp ( 2 ) hero . moveRight ( 2 ) hero . use ( "…" at bounding box center [523, 258] width 234 height 276
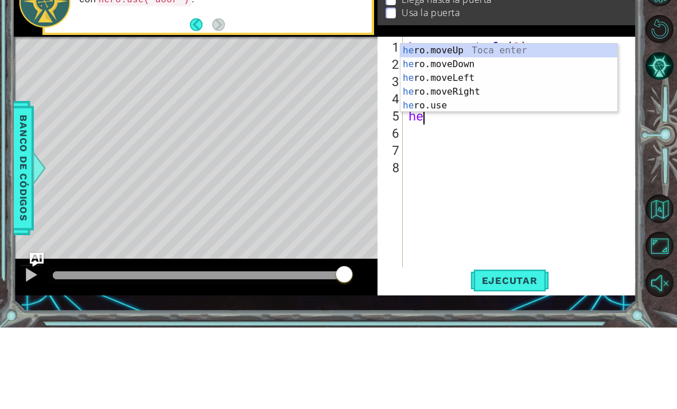
type textarea "h"
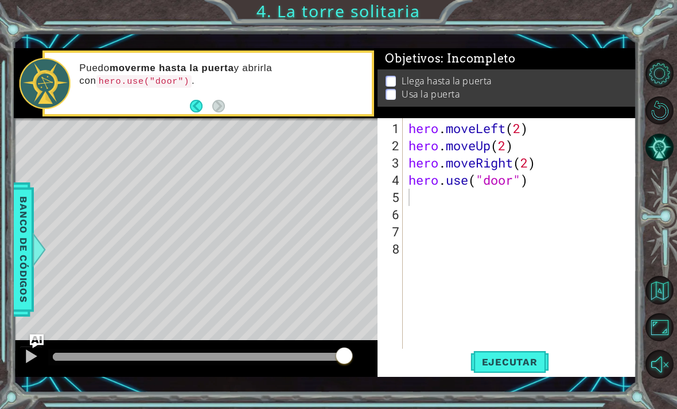
click at [508, 365] on span "Ejecutar" at bounding box center [510, 362] width 79 height 11
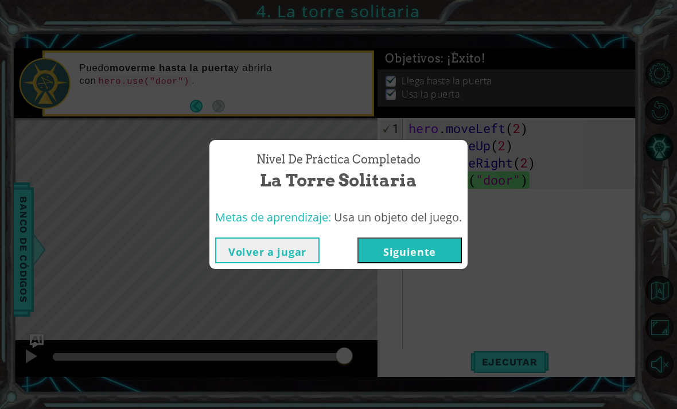
click at [420, 251] on button "Siguiente" at bounding box center [410, 251] width 104 height 26
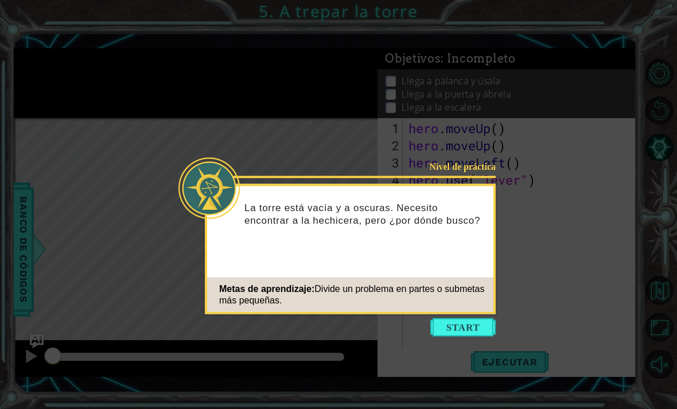
click at [482, 329] on button "Start" at bounding box center [463, 328] width 65 height 18
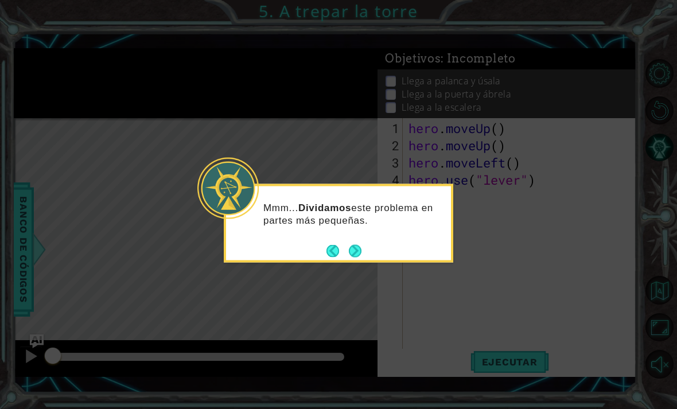
click at [361, 248] on button "Next" at bounding box center [355, 251] width 13 height 13
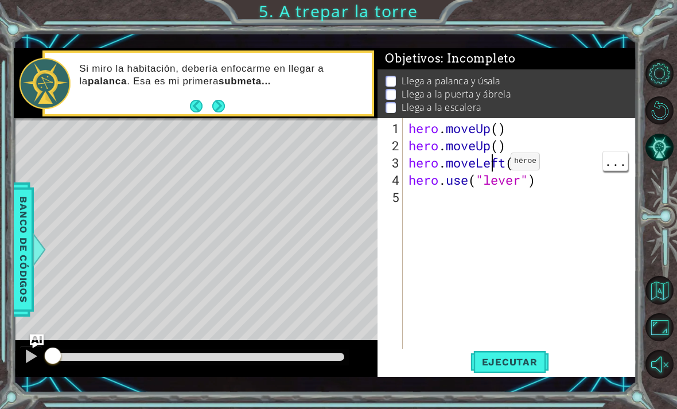
click at [494, 167] on div "hero . moveUp ( ) hero . moveUp ( ) hero . moveLeft ( ) hero . use ( "lever" )" at bounding box center [523, 258] width 234 height 276
click at [499, 128] on div "hero . moveUp ( ) hero . moveUp ( ) hero . moveLeft ( ) hero . use ( "lever" )" at bounding box center [523, 258] width 234 height 276
type textarea "hero.moveUp(1)"
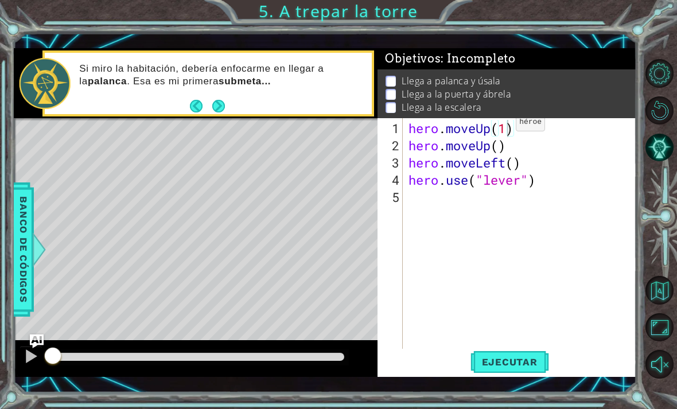
click at [525, 370] on button "Ejecutar" at bounding box center [510, 362] width 79 height 26
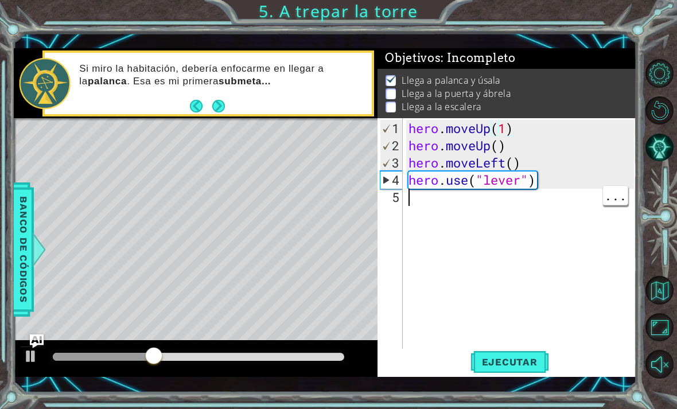
scroll to position [0, 0]
click at [552, 201] on div "hero . moveUp ( 1 ) hero . moveUp ( ) hero . moveLeft ( ) hero . use ( "lever" )" at bounding box center [523, 258] width 234 height 276
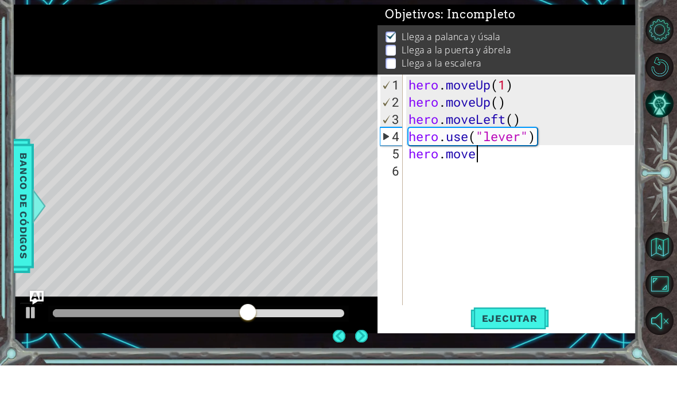
scroll to position [29, 0]
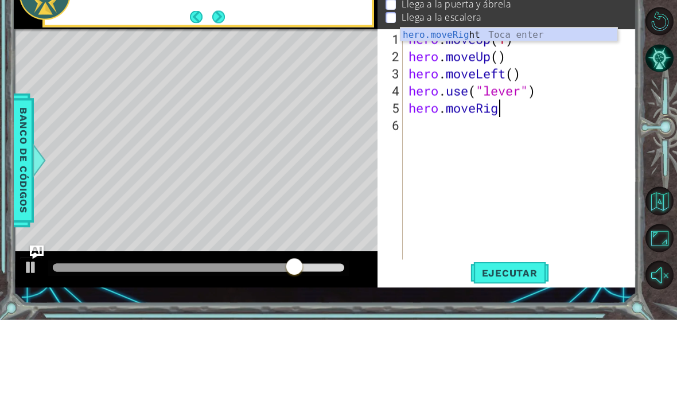
type textarea "hero.moveRigh"
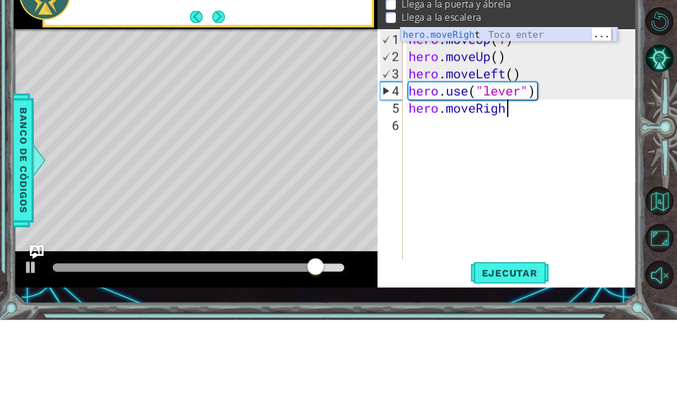
click at [554, 117] on div "hero.moveRigh t Toca enter" at bounding box center [509, 137] width 217 height 41
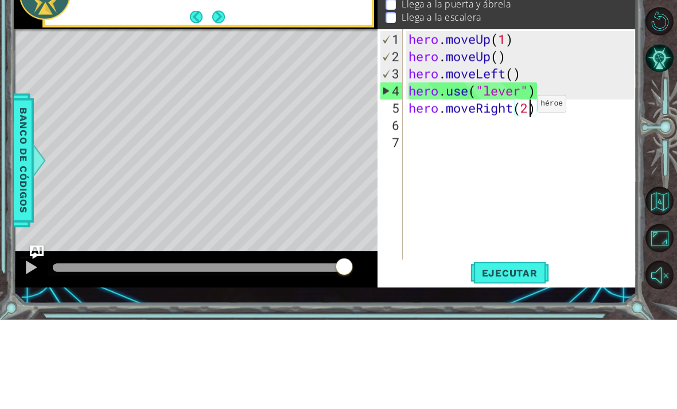
scroll to position [37, 0]
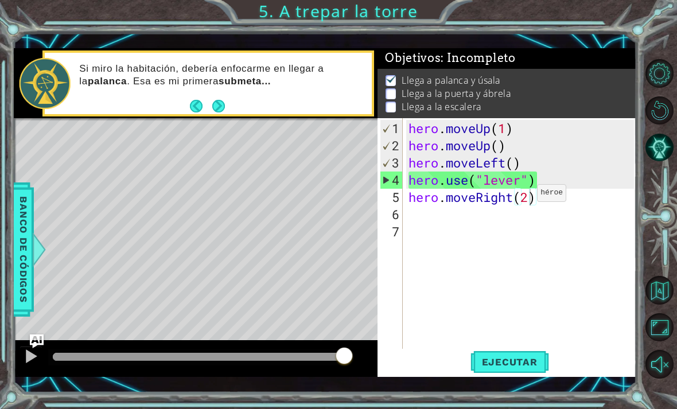
click at [522, 365] on span "Ejecutar" at bounding box center [510, 362] width 79 height 11
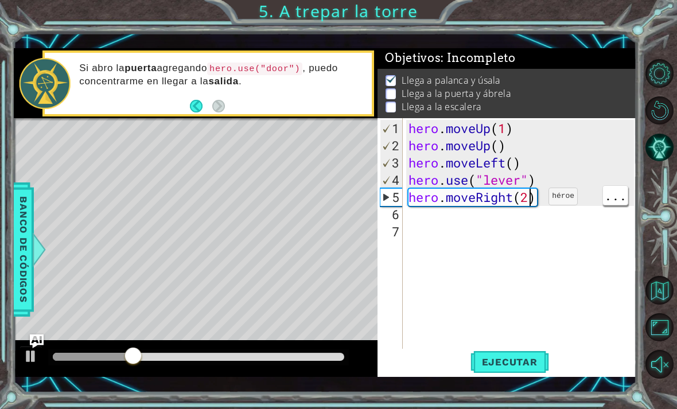
click at [528, 201] on div "hero . moveUp ( 1 ) hero . moveUp ( ) hero . moveLeft ( ) hero . use ( "lever" …" at bounding box center [523, 258] width 234 height 276
type textarea "hero.moveRight(3)"
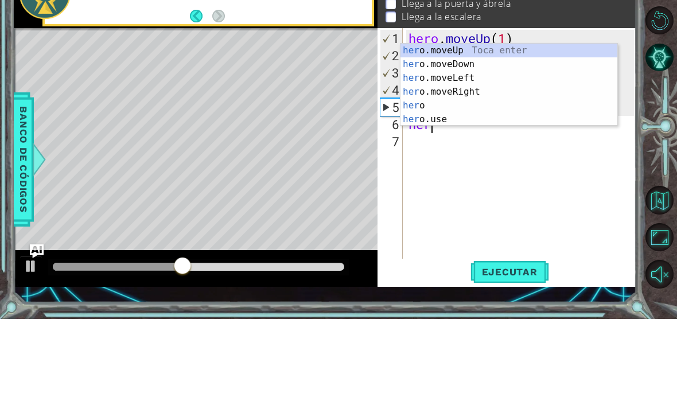
scroll to position [0, 1]
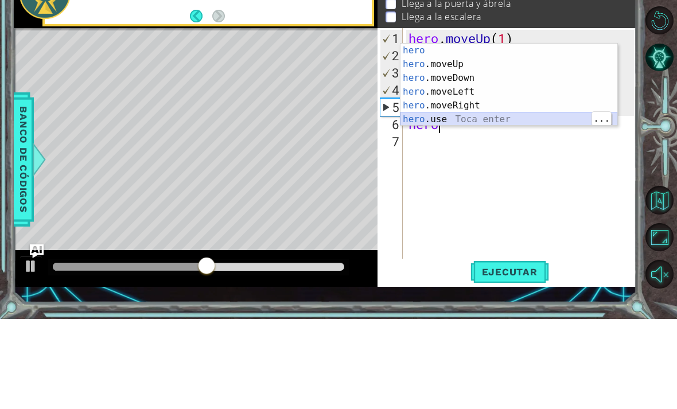
click at [498, 134] on div "hero Toca enter hero .moveUp Toca enter hero .moveDown Toca enter hero .moveLef…" at bounding box center [509, 189] width 217 height 110
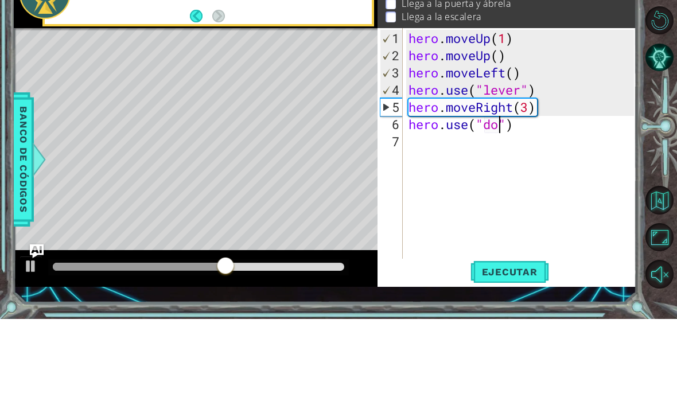
scroll to position [0, 5]
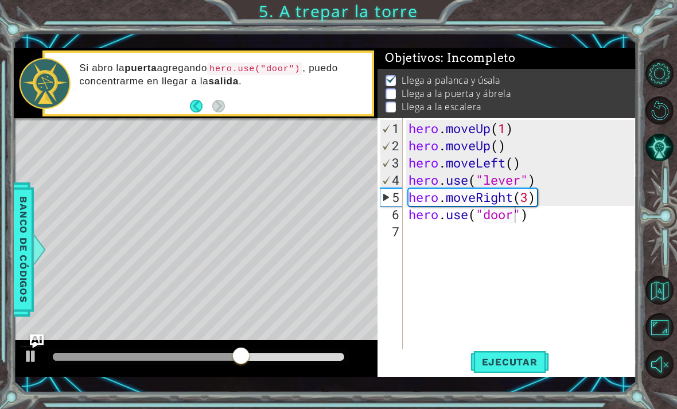
type textarea "hero.use("door")"
click at [533, 361] on span "Ejecutar" at bounding box center [510, 362] width 79 height 11
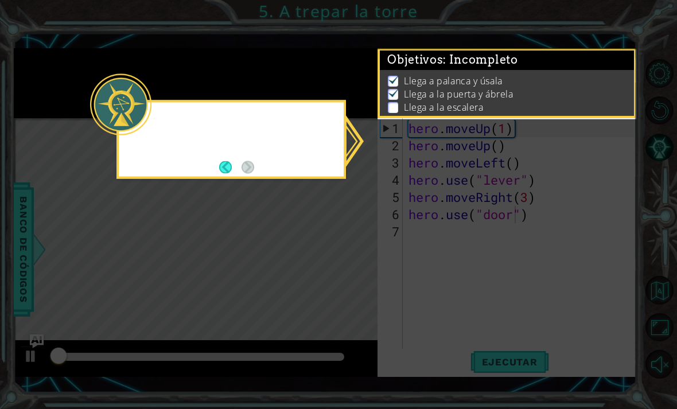
scroll to position [1, 0]
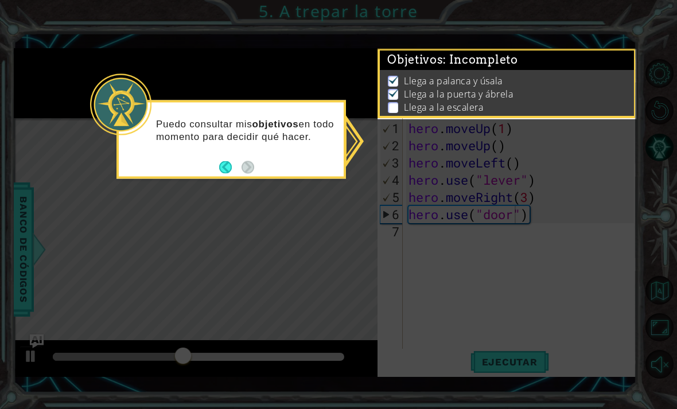
click at [404, 324] on icon at bounding box center [338, 204] width 677 height 409
click at [466, 110] on p "Llega a la escalera" at bounding box center [443, 107] width 79 height 13
click at [397, 83] on img at bounding box center [393, 79] width 11 height 9
click at [223, 161] on button "Back" at bounding box center [230, 167] width 22 height 13
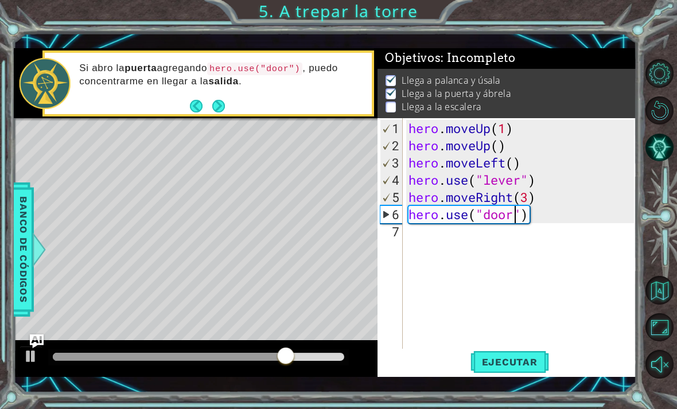
scroll to position [0, 0]
click at [417, 237] on div "hero . moveUp ( 1 ) hero . moveUp ( ) hero . moveLeft ( ) hero . use ( "lever" …" at bounding box center [523, 258] width 234 height 276
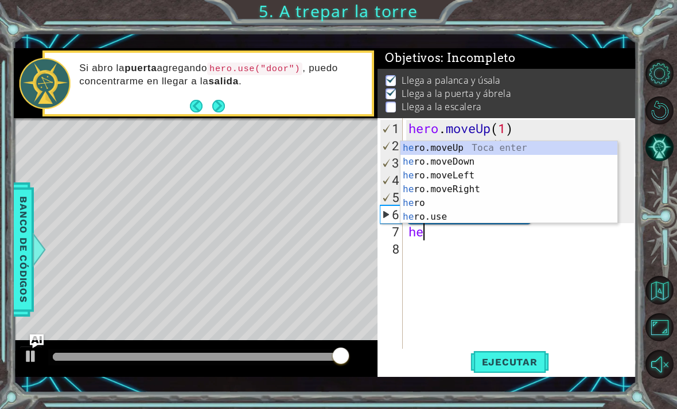
scroll to position [0, 1]
type textarea "hero"
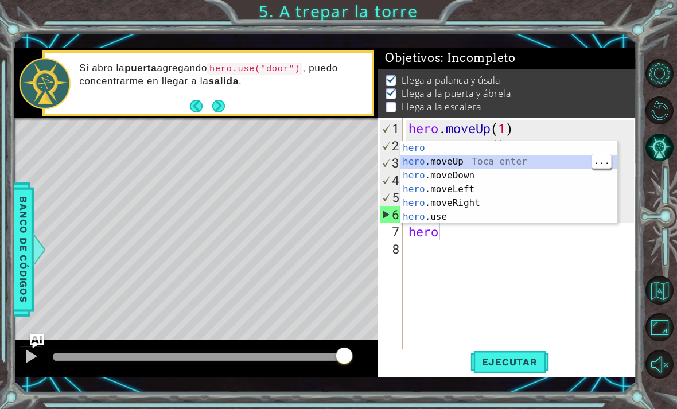
click at [527, 159] on div "hero Toca enter hero .moveUp Toca enter hero .moveDown Toca enter hero .moveLef…" at bounding box center [509, 196] width 217 height 110
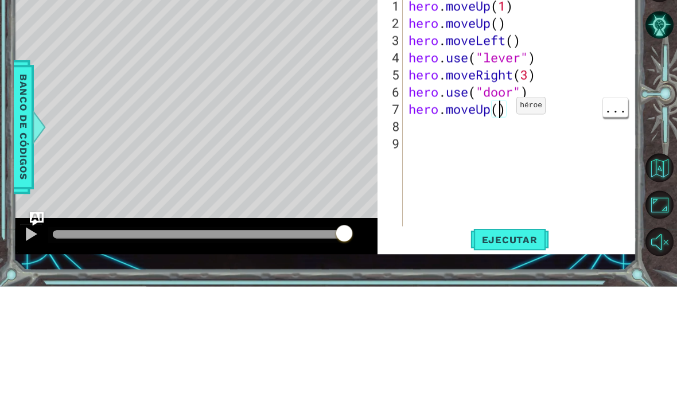
scroll to position [0, 4]
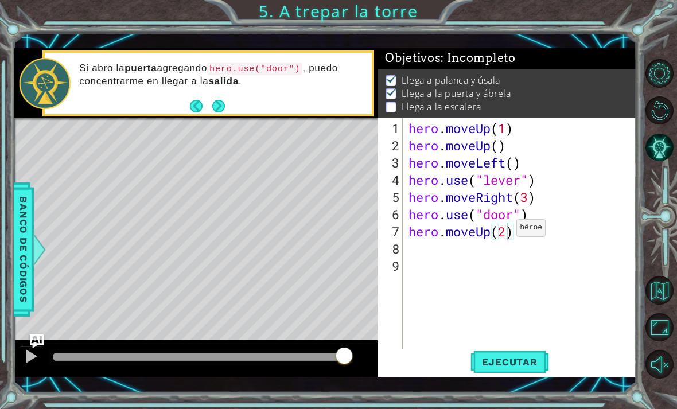
type textarea "hero.moveUp(2)"
click at [526, 359] on span "Ejecutar" at bounding box center [510, 362] width 79 height 11
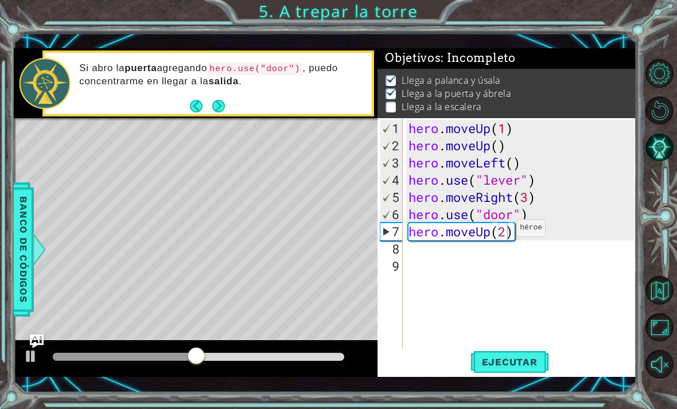
scroll to position [0, 0]
click at [454, 257] on div "hero . moveUp ( 1 ) hero . moveUp ( ) hero . moveLeft ( ) hero . use ( "lever" …" at bounding box center [523, 258] width 234 height 276
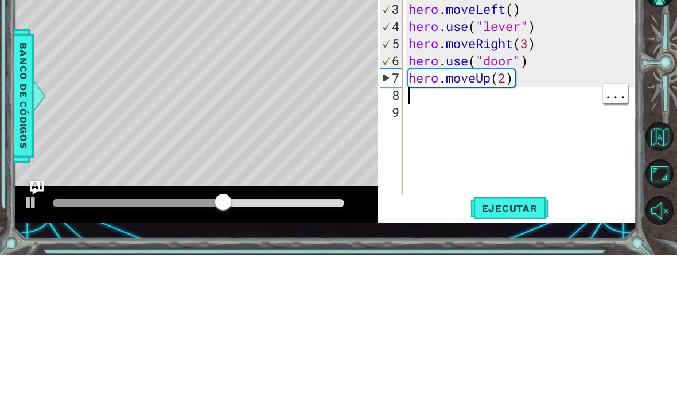
click at [422, 120] on div "hero . moveUp ( 1 ) hero . moveUp ( ) hero . moveLeft ( ) hero . use ( "lever" …" at bounding box center [523, 258] width 234 height 276
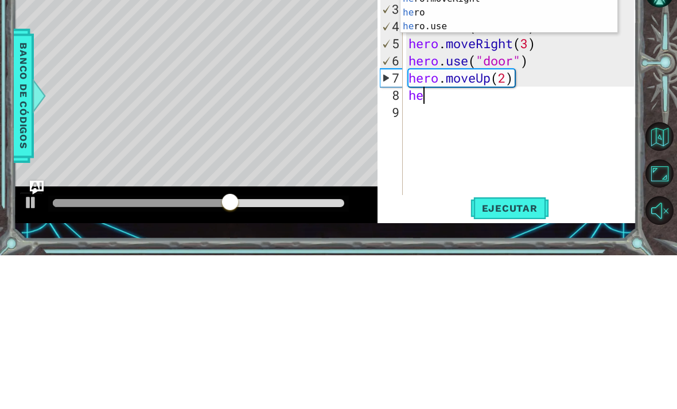
scroll to position [0, 1]
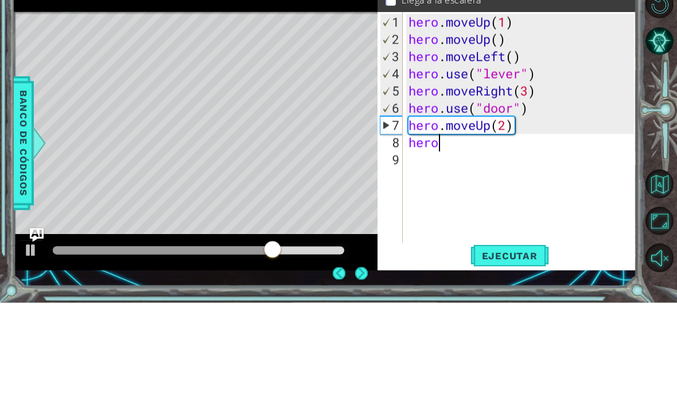
type textarea "hero."
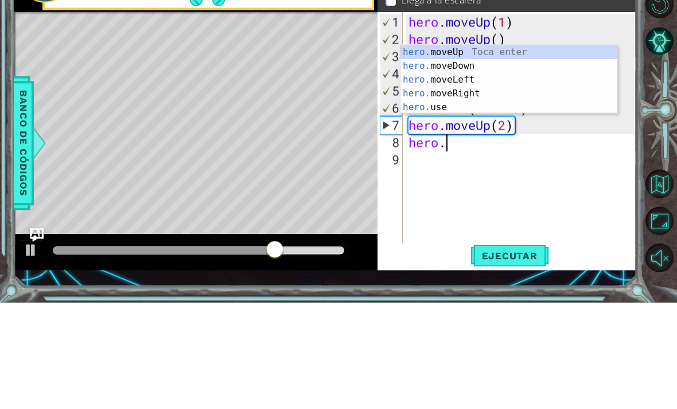
scroll to position [0, 1]
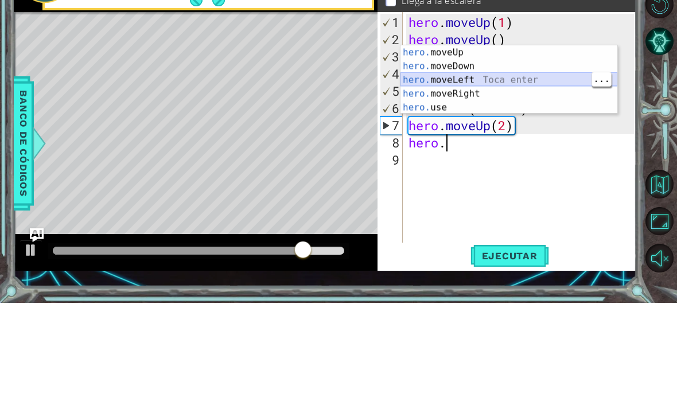
click at [517, 152] on div "hero. moveUp Toca enter hero. moveDown Toca enter hero. moveLeft Toca enter her…" at bounding box center [509, 200] width 217 height 96
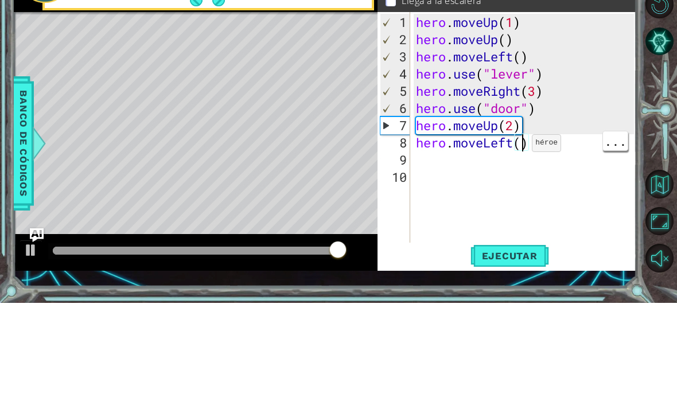
scroll to position [0, 5]
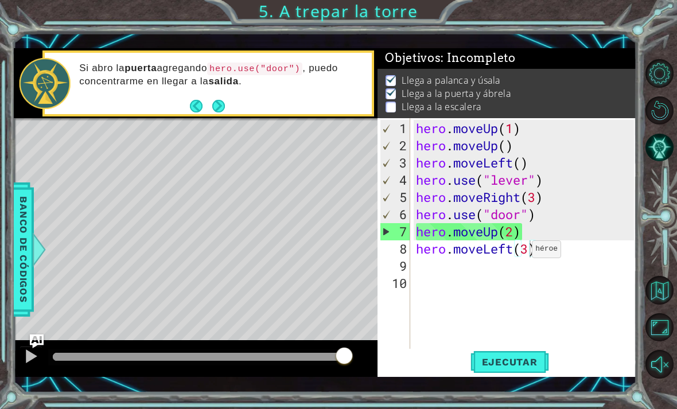
type textarea "hero.moveLeft(3)"
click at [525, 359] on span "Ejecutar" at bounding box center [510, 362] width 79 height 11
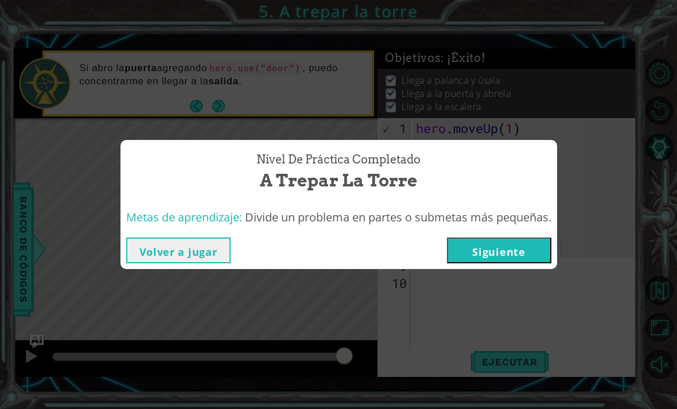
click at [509, 258] on button "Siguiente" at bounding box center [499, 251] width 104 height 26
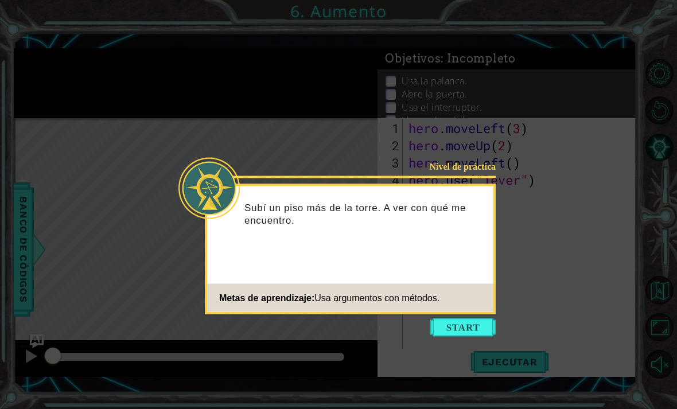
click at [478, 332] on button "Start" at bounding box center [463, 328] width 65 height 18
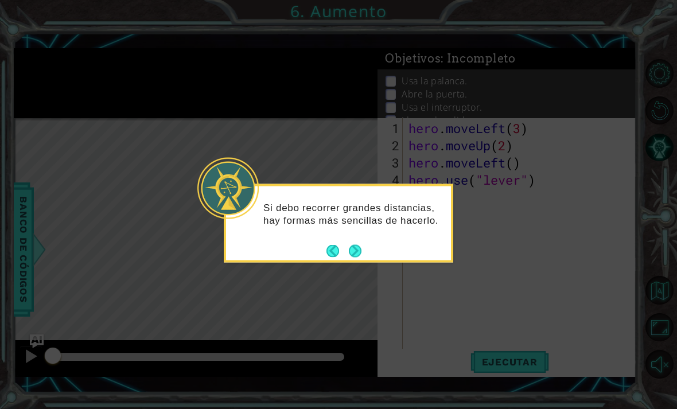
click at [358, 254] on button "Next" at bounding box center [355, 251] width 13 height 13
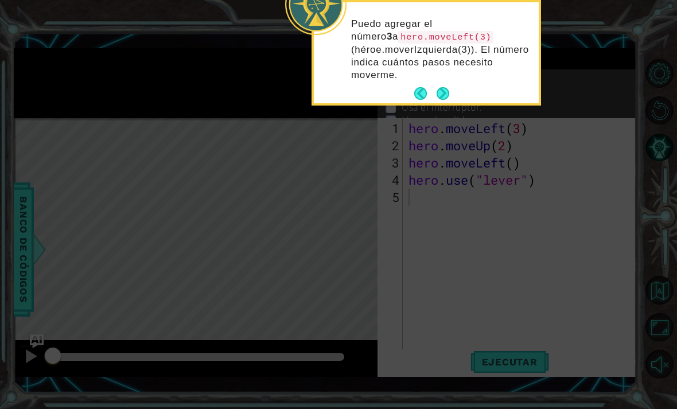
click at [436, 91] on button "Back" at bounding box center [426, 93] width 22 height 13
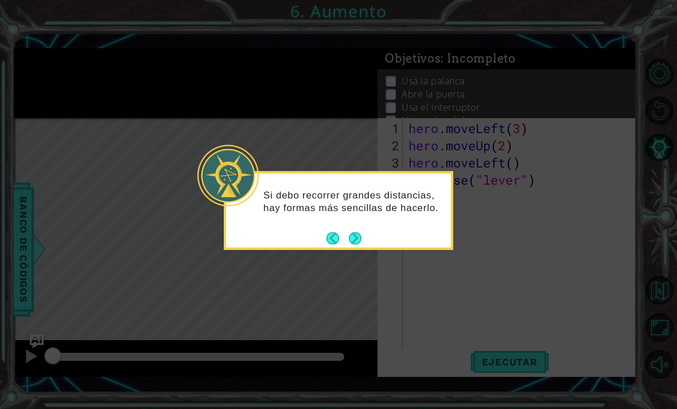
click at [358, 237] on button "Next" at bounding box center [355, 238] width 13 height 13
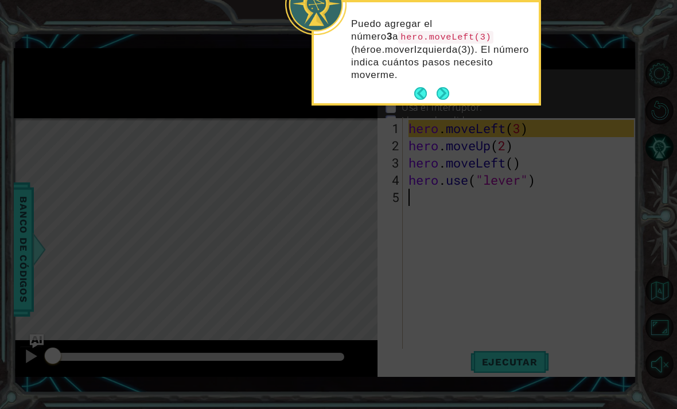
click at [441, 88] on button "Next" at bounding box center [443, 93] width 13 height 13
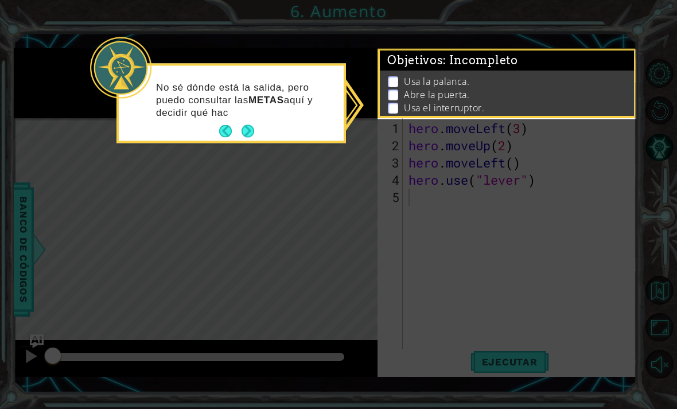
click at [246, 130] on button "Next" at bounding box center [248, 131] width 15 height 15
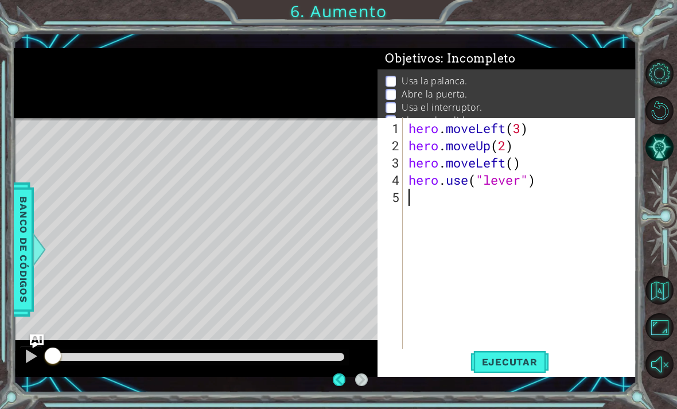
scroll to position [10, 0]
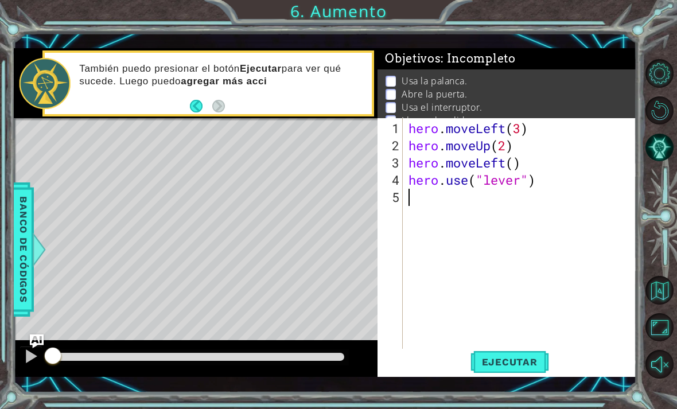
click at [509, 366] on span "Ejecutar" at bounding box center [510, 362] width 79 height 11
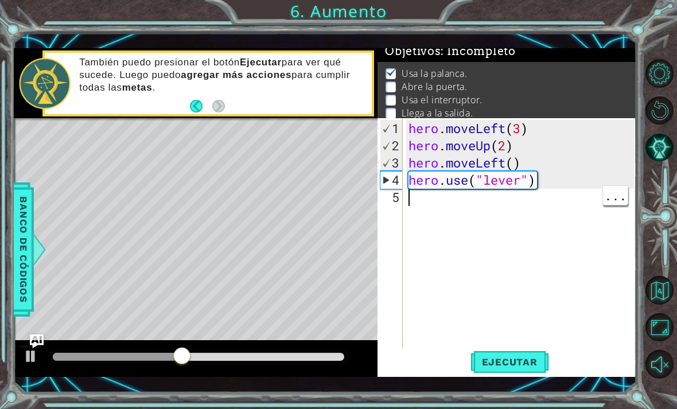
click at [431, 206] on div "hero . moveLeft ( 3 ) hero . moveUp ( 2 ) hero . moveLeft ( ) hero . use ( "lev…" at bounding box center [523, 258] width 234 height 276
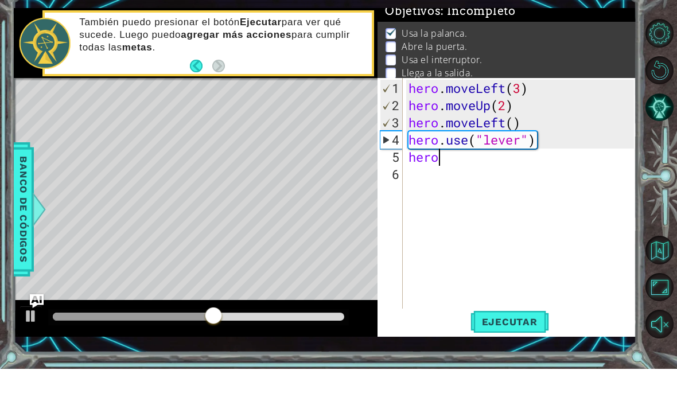
scroll to position [0, 1]
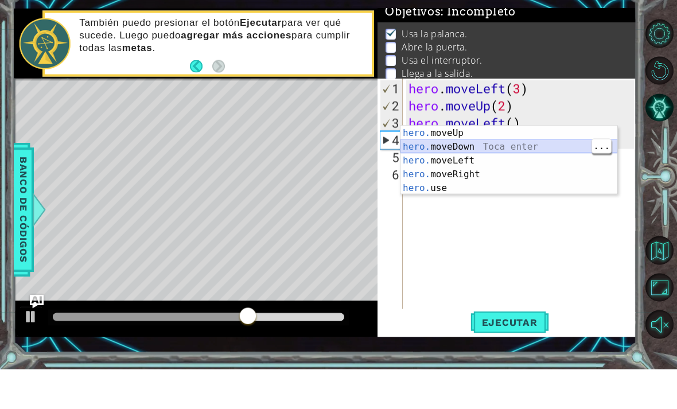
click at [523, 166] on div "hero. moveUp Toca enter hero. moveDown Toca enter hero. moveLeft Toca enter her…" at bounding box center [509, 214] width 217 height 96
type textarea "hero.moveDown(1)"
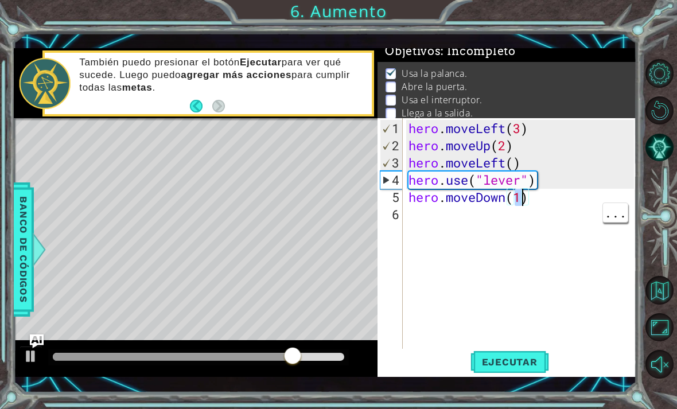
scroll to position [0, 0]
click at [441, 223] on div "hero . moveLeft ( 3 ) hero . moveUp ( 2 ) hero . moveLeft ( ) hero . use ( "lev…" at bounding box center [523, 258] width 234 height 276
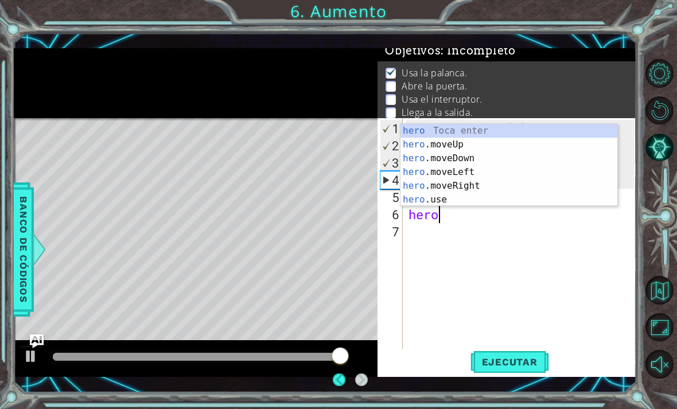
scroll to position [7, 0]
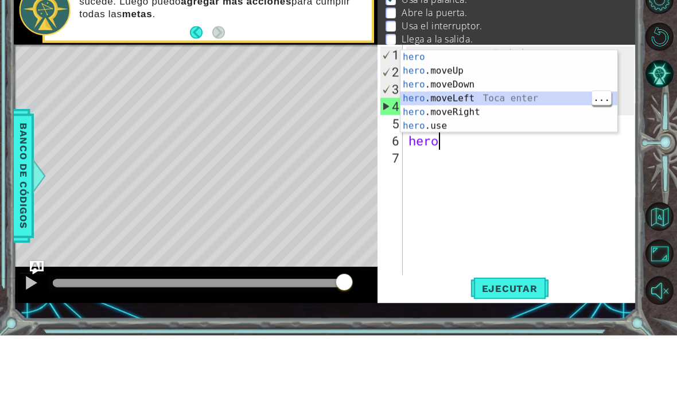
click at [516, 124] on div "hero Toca enter hero .moveUp Toca enter hero .moveDown Toca enter hero .moveLef…" at bounding box center [509, 179] width 217 height 110
type textarea "hero.moveLeft(1)"
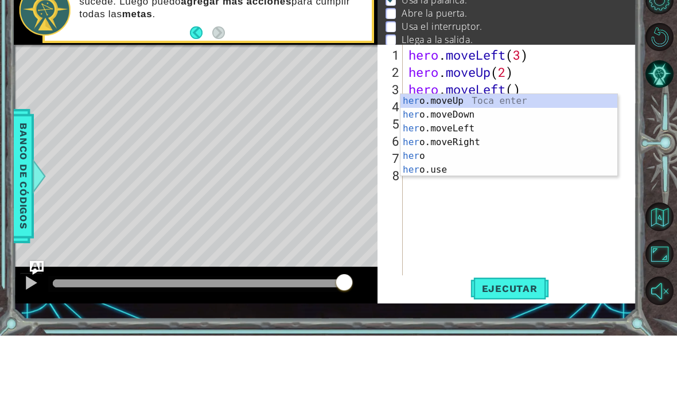
scroll to position [0, 1]
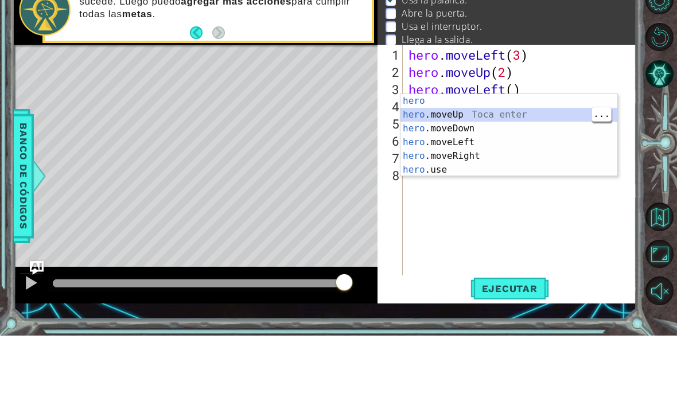
click at [535, 168] on div "hero Toca enter hero .moveUp Toca enter hero .moveDown Toca enter hero .moveLef…" at bounding box center [509, 223] width 217 height 110
type textarea "hero.moveUp(1)"
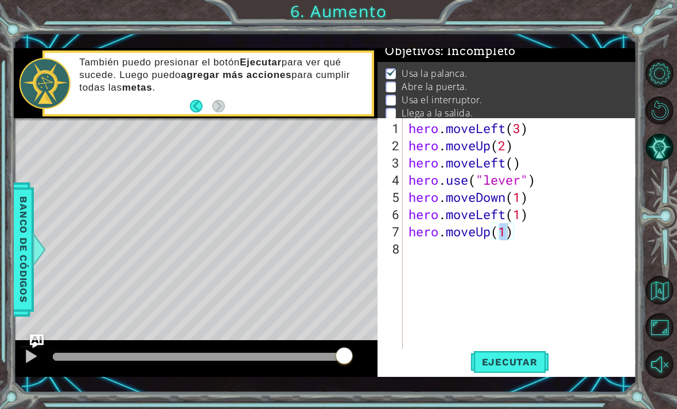
click at [514, 352] on button "Ejecutar" at bounding box center [510, 362] width 79 height 26
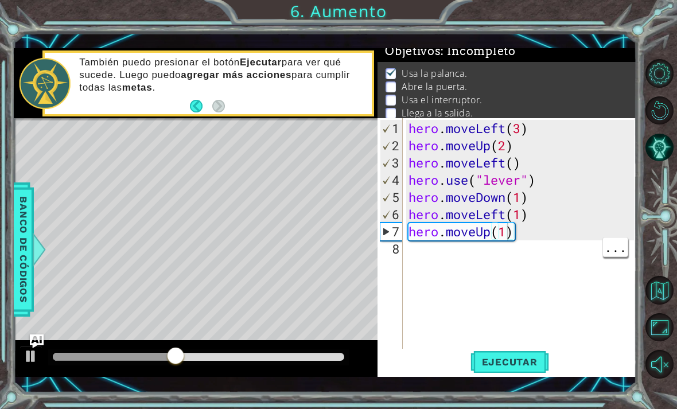
scroll to position [0, 0]
click at [426, 260] on div "hero . moveLeft ( 3 ) hero . moveUp ( 2 ) hero . moveLeft ( ) hero . use ( "lev…" at bounding box center [523, 258] width 234 height 276
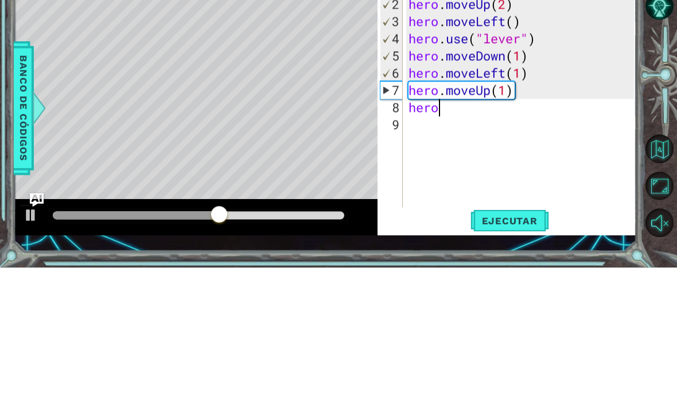
scroll to position [0, 1]
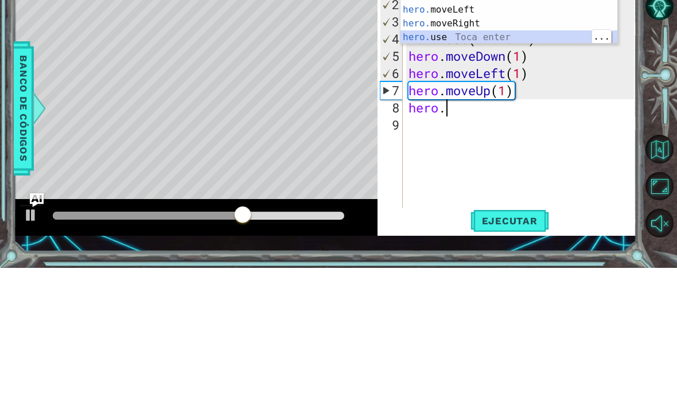
click at [499, 117] on div "hero. moveUp Toca enter hero. moveDown Toca enter hero. moveLeft Toca enter her…" at bounding box center [509, 165] width 217 height 96
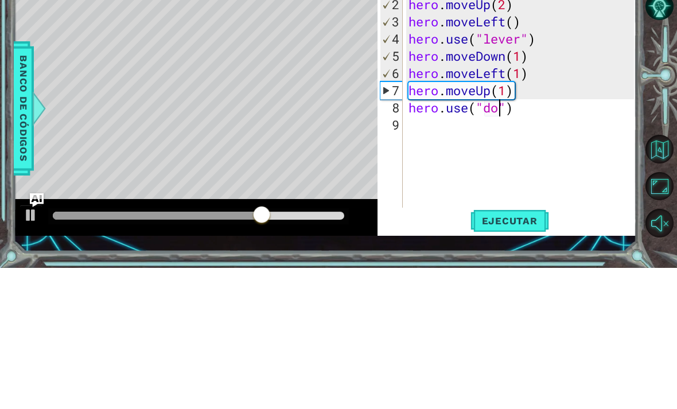
scroll to position [0, 5]
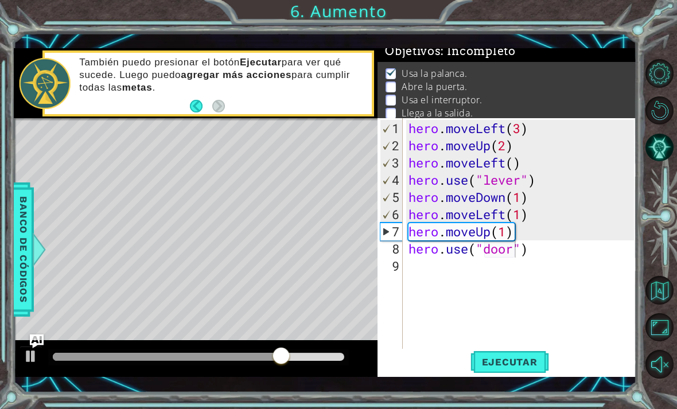
type textarea "hero.use("door")"
click at [528, 355] on button "Ejecutar" at bounding box center [510, 362] width 79 height 26
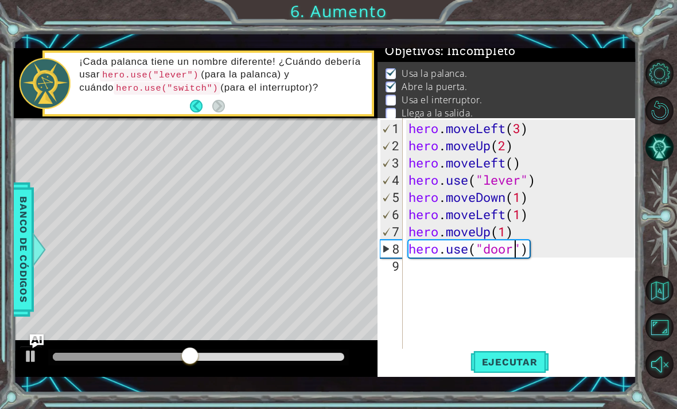
scroll to position [0, 0]
click at [423, 274] on div "hero . moveLeft ( 3 ) hero . moveUp ( 2 ) hero . moveLeft ( ) hero . use ( "lev…" at bounding box center [523, 258] width 234 height 276
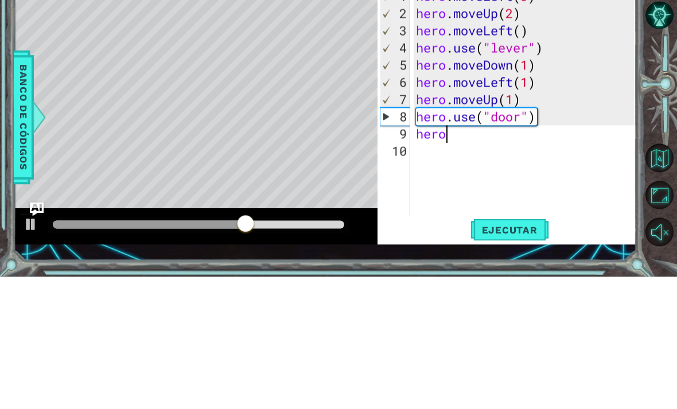
scroll to position [0, 1]
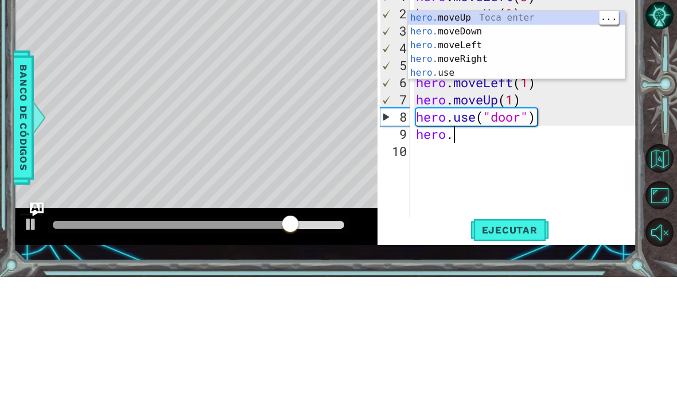
click at [499, 143] on div "hero. moveUp Toca enter hero. moveDown Toca enter hero. moveLeft Toca enter her…" at bounding box center [516, 191] width 217 height 96
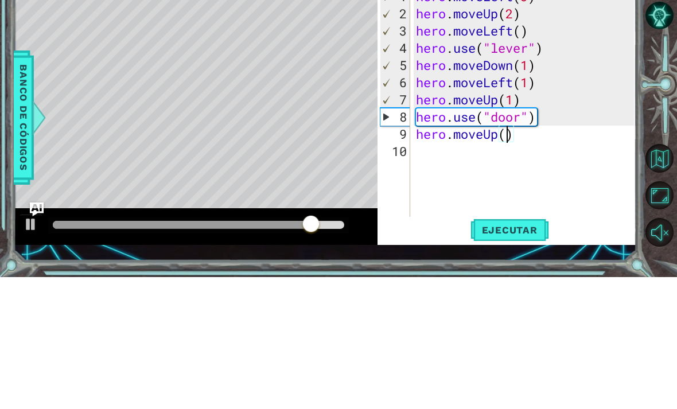
type textarea "hero.moveUp(2)"
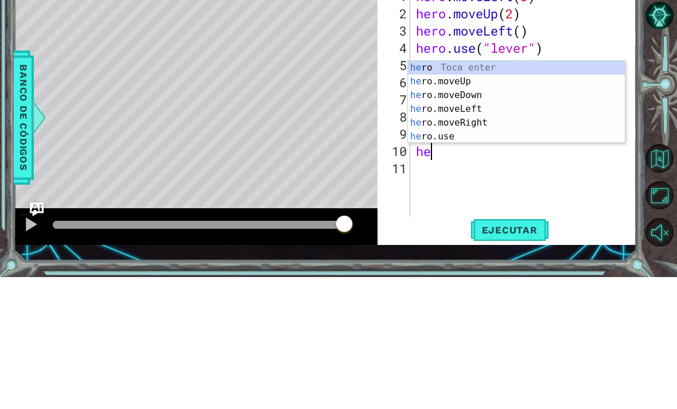
scroll to position [0, 1]
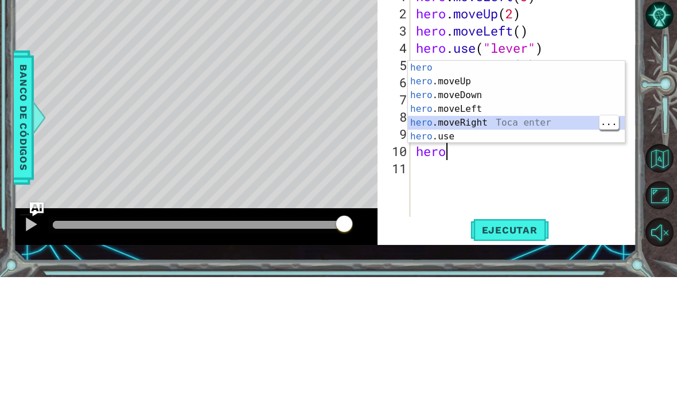
click at [529, 193] on div "hero Toca enter hero .moveUp Toca enter hero .moveDown Toca enter hero .moveLef…" at bounding box center [516, 248] width 217 height 110
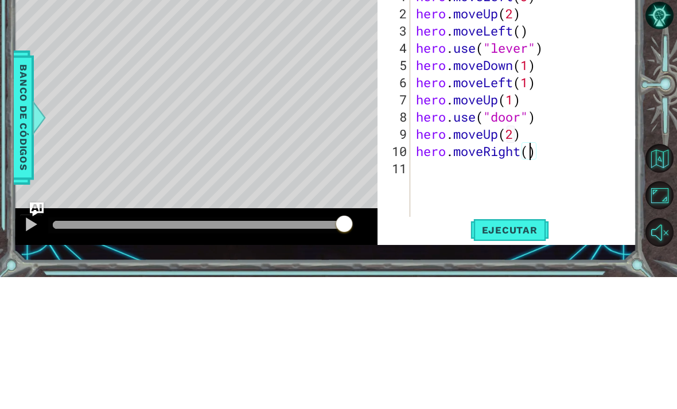
type textarea "hero.moveRight(3)"
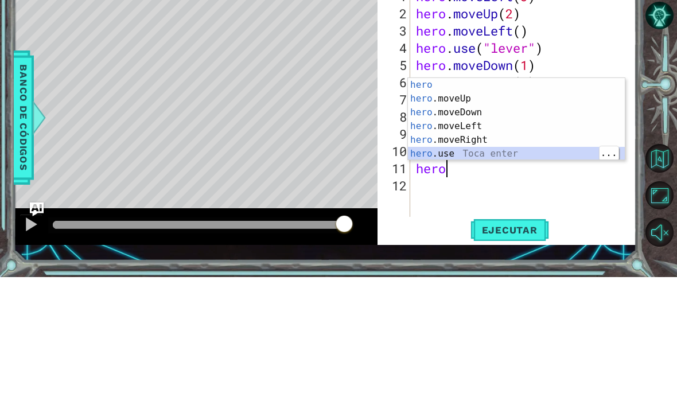
click at [515, 210] on div "hero Toca enter hero .moveUp Toca enter hero .moveDown Toca enter hero .moveLef…" at bounding box center [516, 265] width 217 height 110
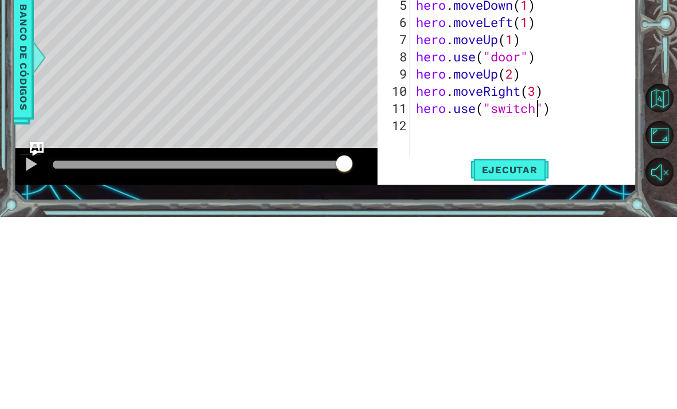
scroll to position [0, 6]
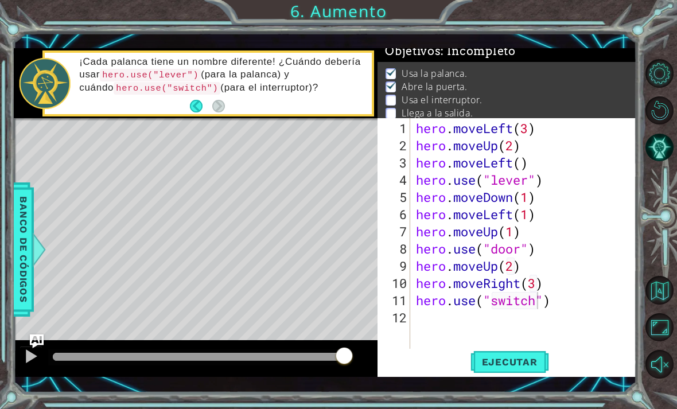
click at [511, 361] on span "Ejecutar" at bounding box center [510, 362] width 79 height 11
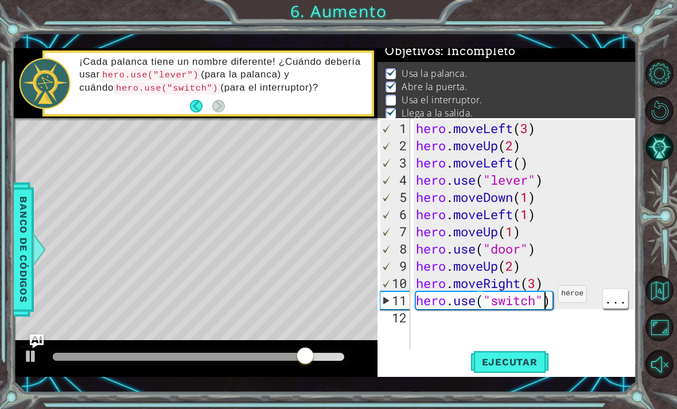
click at [548, 300] on div "hero . moveLeft ( 3 ) hero . moveUp ( 2 ) hero . moveLeft ( ) hero . use ( "lev…" at bounding box center [527, 258] width 227 height 276
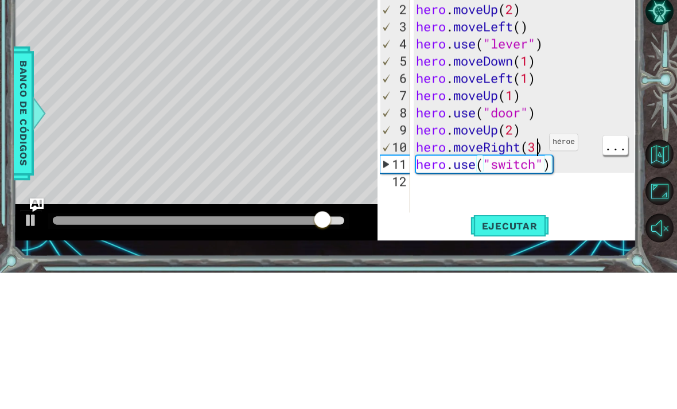
click at [540, 148] on div "hero . moveLeft ( 3 ) hero . moveUp ( 2 ) hero . moveLeft ( ) hero . use ( "lev…" at bounding box center [527, 258] width 227 height 276
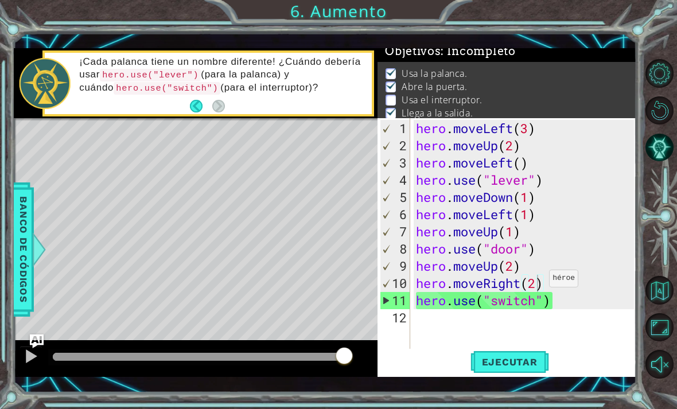
type textarea "hero.moveRight(2)"
click at [516, 360] on span "Ejecutar" at bounding box center [510, 362] width 79 height 11
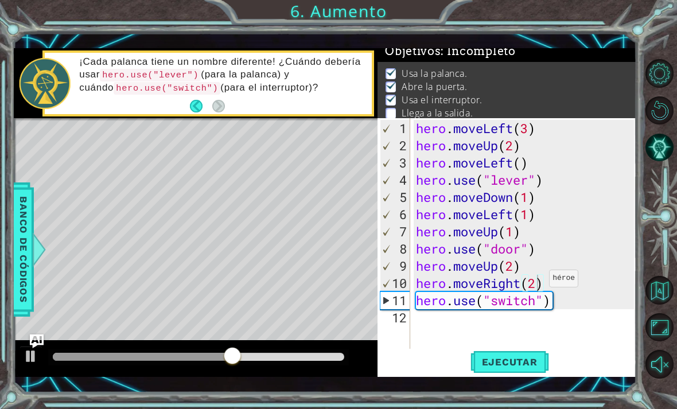
scroll to position [0, 0]
click at [431, 319] on div "hero . moveLeft ( 3 ) hero . moveUp ( 2 ) hero . moveLeft ( ) hero . use ( "lev…" at bounding box center [527, 258] width 227 height 276
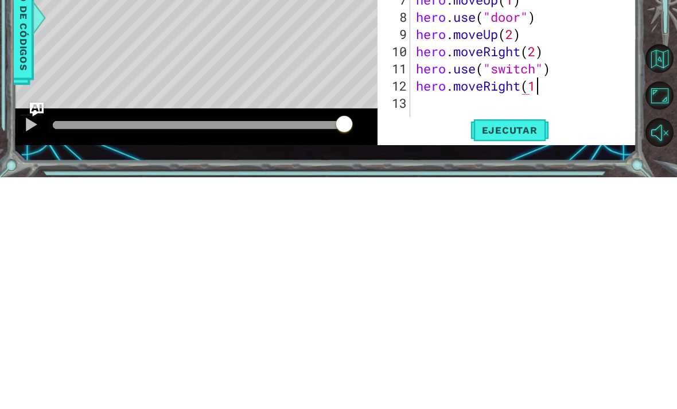
scroll to position [0, 5]
type textarea "hero.moveRight(1)"
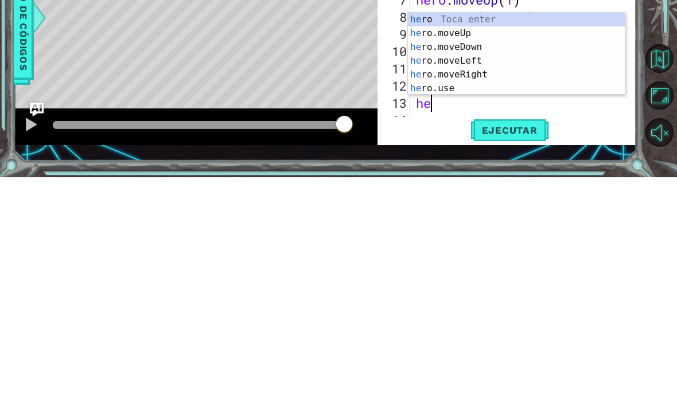
scroll to position [0, 1]
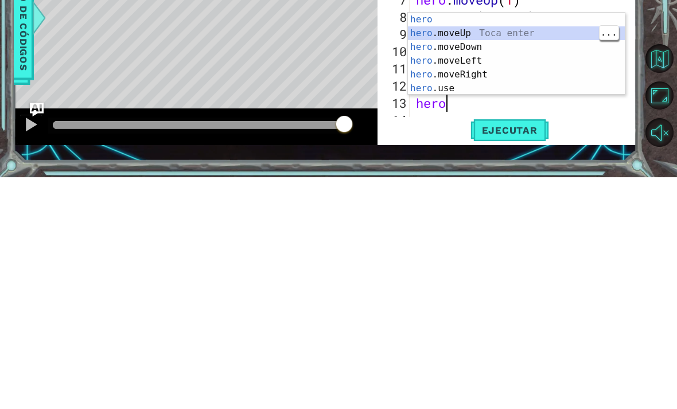
click at [506, 245] on div "hero Toca enter hero .moveUp Toca enter hero .moveDown Toca enter hero .moveLef…" at bounding box center [516, 300] width 217 height 110
type textarea "hero.moveUp(1)"
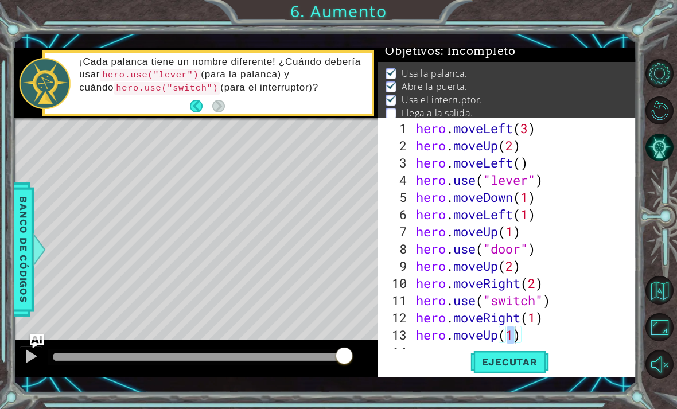
click at [530, 362] on span "Ejecutar" at bounding box center [510, 362] width 79 height 11
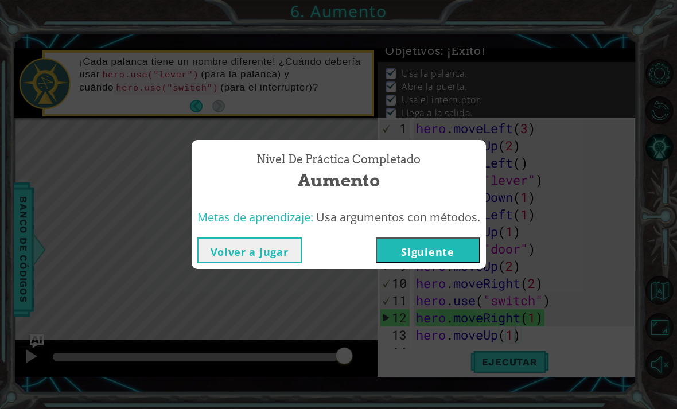
click at [452, 249] on button "Siguiente" at bounding box center [428, 251] width 104 height 26
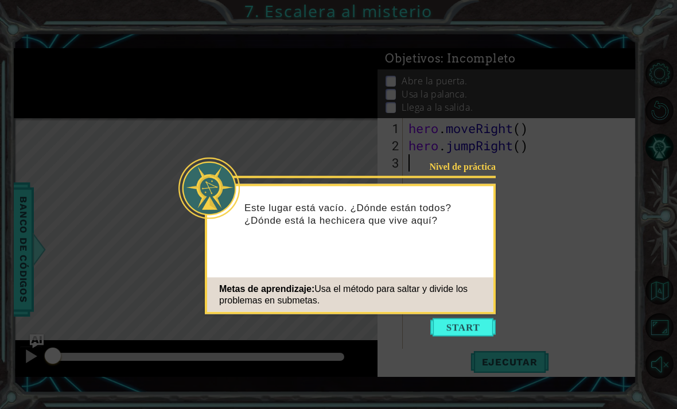
click at [462, 327] on button "Start" at bounding box center [463, 328] width 65 height 18
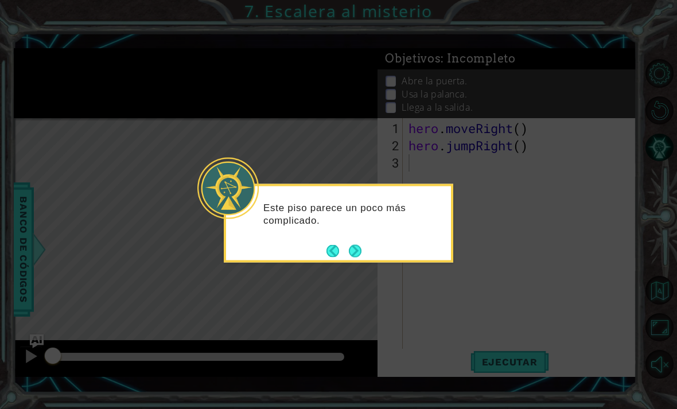
click at [359, 249] on button "Next" at bounding box center [355, 251] width 13 height 13
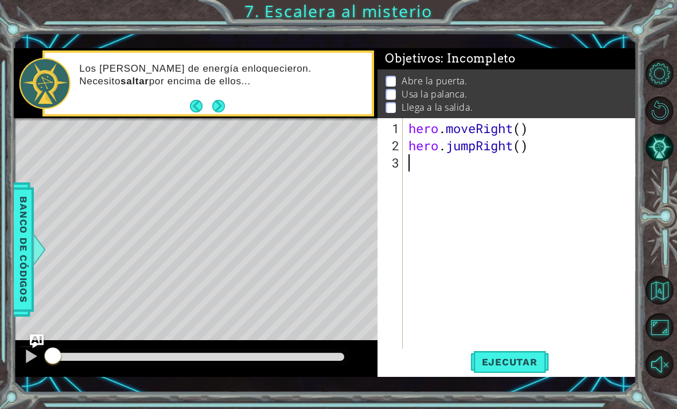
click at [504, 404] on div "1 ההההההההההההההההההההההההההההההההההההההההההההההההההההההההההההההההההההההההההההה…" at bounding box center [338, 204] width 677 height 409
click at [513, 403] on div "1 ההההההההההההההההההההההההההההההההההההההההההההההההההההההההההההההההההההההההההההה…" at bounding box center [338, 204] width 677 height 409
click at [519, 392] on div "1 ההההההההההההההההההההההההההההההההההההההההההההההההההההההההההההההההההההההההההההה…" at bounding box center [338, 204] width 677 height 409
click at [510, 398] on div "1 ההההההההההההההההההההההההההההההההההההההההההההההההההההההההההההההההההההההההההההה…" at bounding box center [338, 204] width 677 height 409
click at [498, 396] on div "1 ההההההההההההההההההההההההההההההההההההההההההההההההההההההההההההההההההההההההההההה…" at bounding box center [338, 204] width 677 height 409
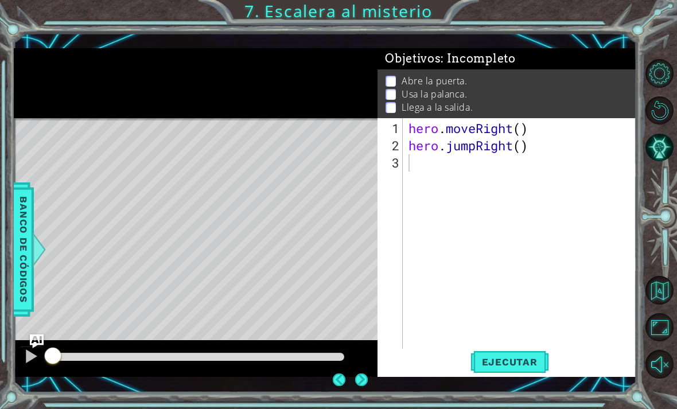
scroll to position [37, 0]
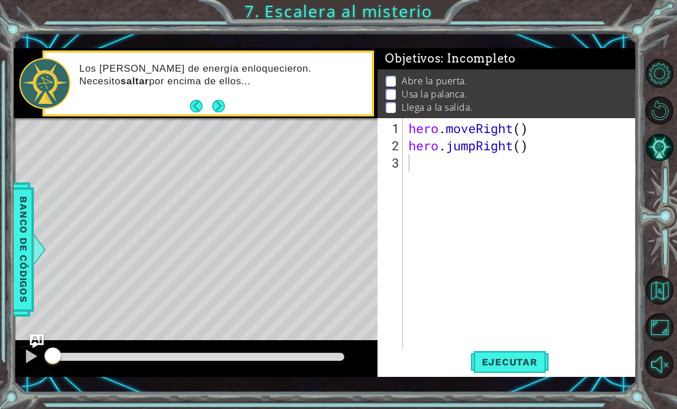
click at [491, 359] on span "Ejecutar" at bounding box center [510, 362] width 79 height 11
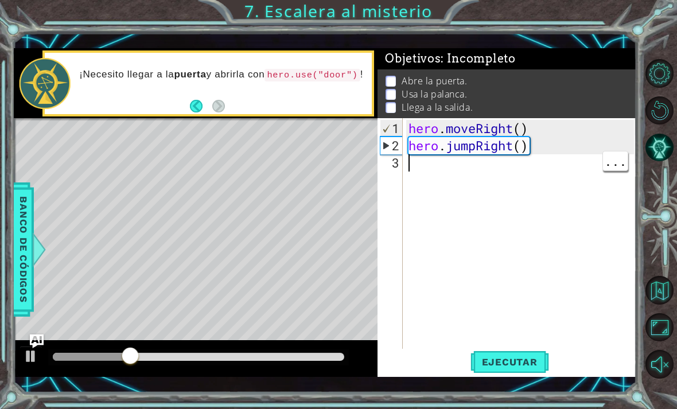
click at [419, 162] on div "hero . moveRight ( ) hero . jumpRight ( )" at bounding box center [523, 258] width 234 height 276
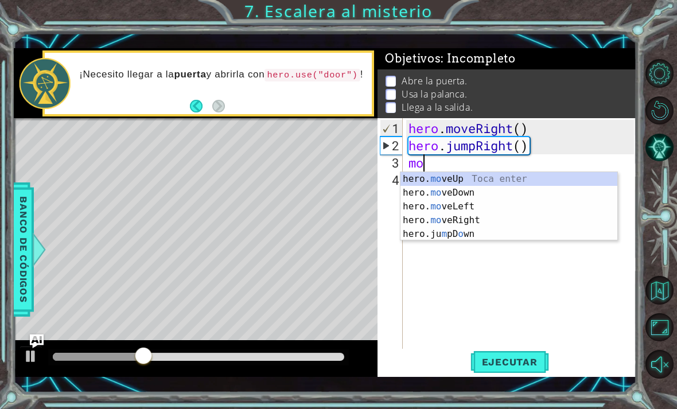
type textarea "m"
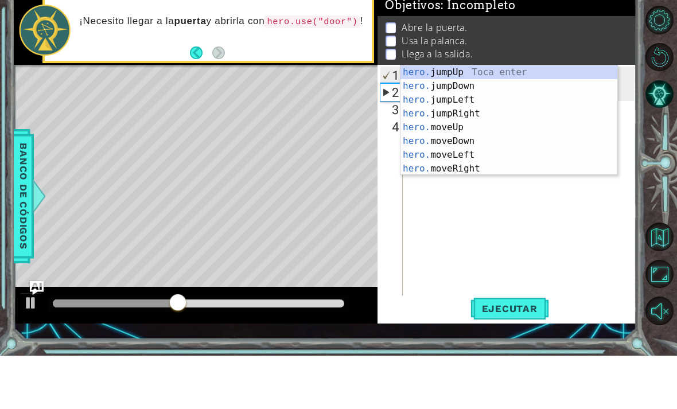
scroll to position [0, 1]
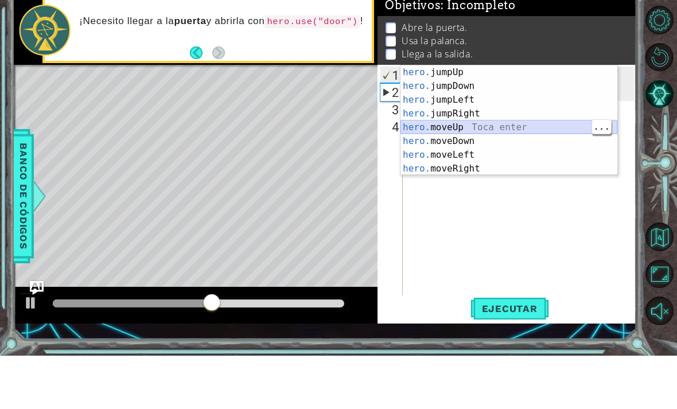
click at [512, 127] on div "hero. jumpUp Toca enter hero. jumpDown Toca enter hero. jumpLeft Toca enter her…" at bounding box center [509, 188] width 217 height 138
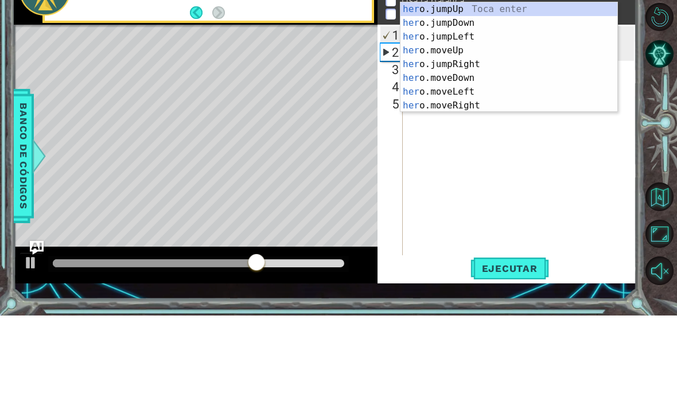
type textarea "hero.moveUp(1)hero"
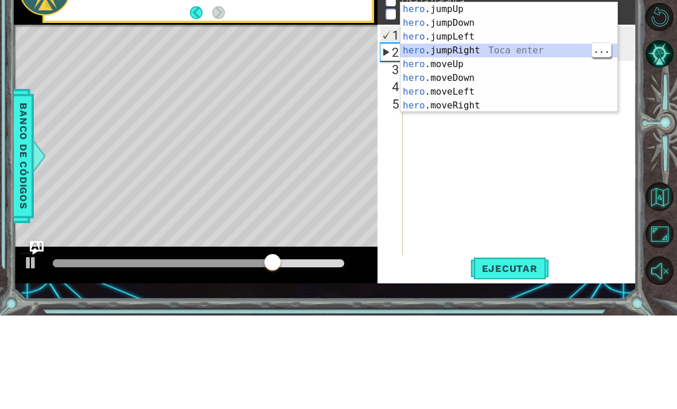
click at [479, 96] on div "hero .jumpUp Toca enter hero .jumpDown Toca enter hero .jumpLeft Toca enter her…" at bounding box center [509, 165] width 217 height 138
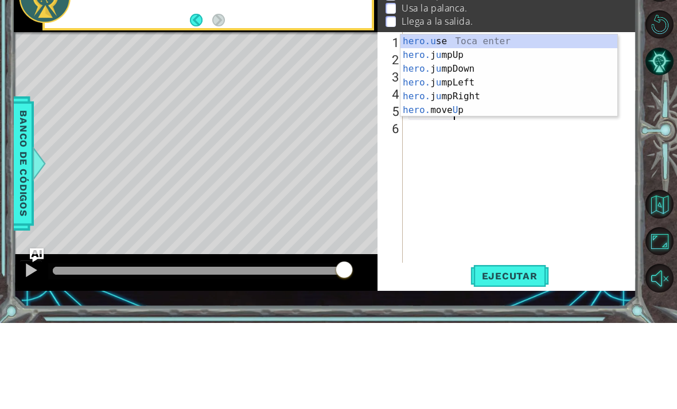
scroll to position [0, 2]
click at [543, 121] on div "hero.u se Toca enter hero. j u mpUp Toca enter hero. j u mpDown Toca enter hero…" at bounding box center [509, 176] width 217 height 110
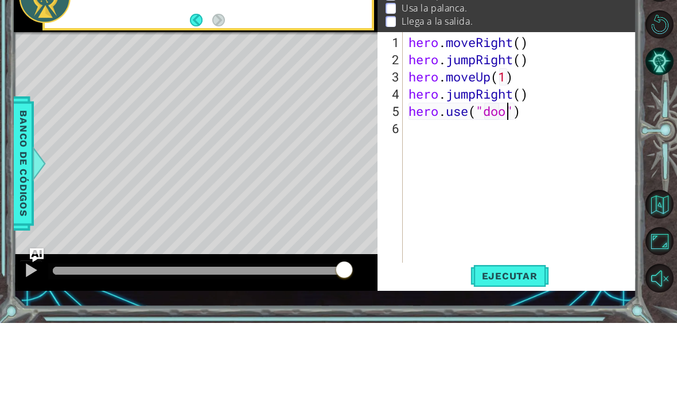
type textarea "hero.use("door")"
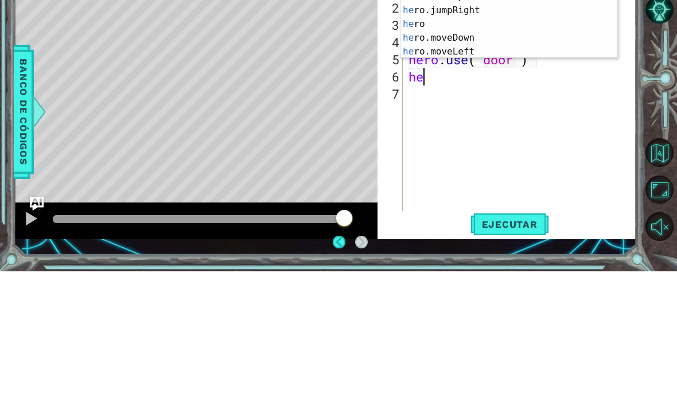
scroll to position [0, 1]
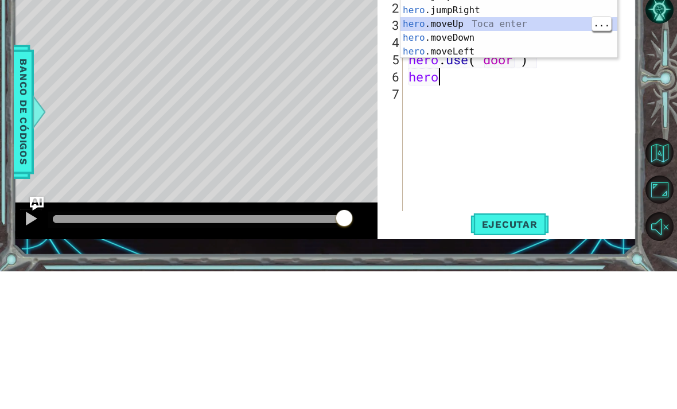
click at [499, 86] on div "hero Toca enter hero .jumpUp Toca enter hero .jumpDown Toca enter hero .jumpLef…" at bounding box center [509, 155] width 217 height 138
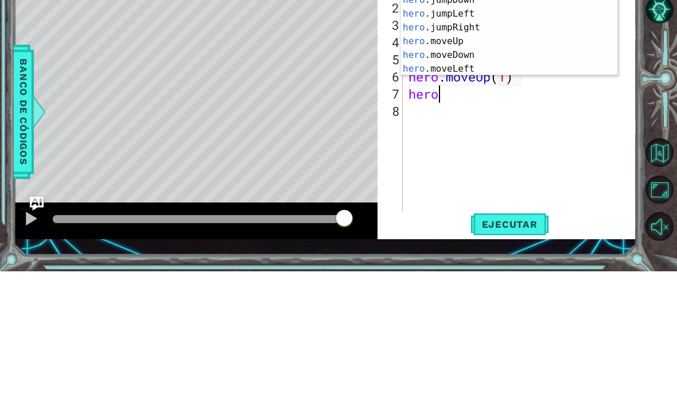
scroll to position [0, 6]
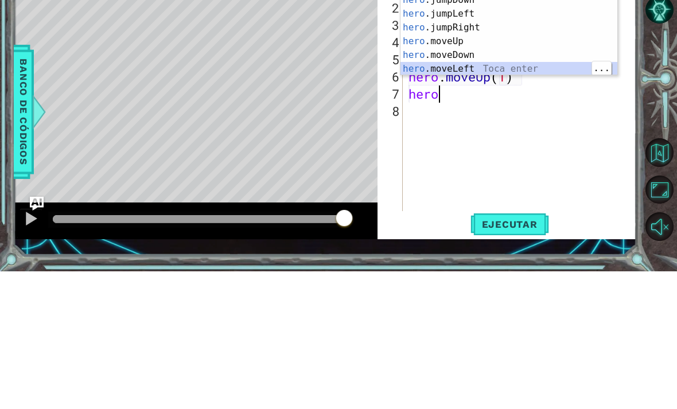
click at [515, 103] on div "hero Toca enter hero .jumpUp Toca enter hero .jumpDown Toca enter hero .jumpLef…" at bounding box center [509, 172] width 217 height 138
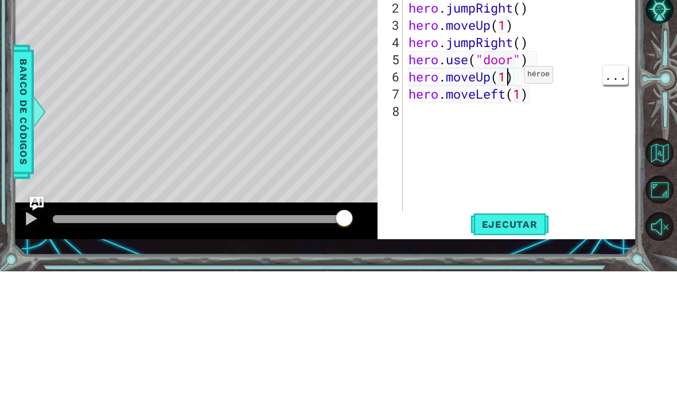
scroll to position [0, 4]
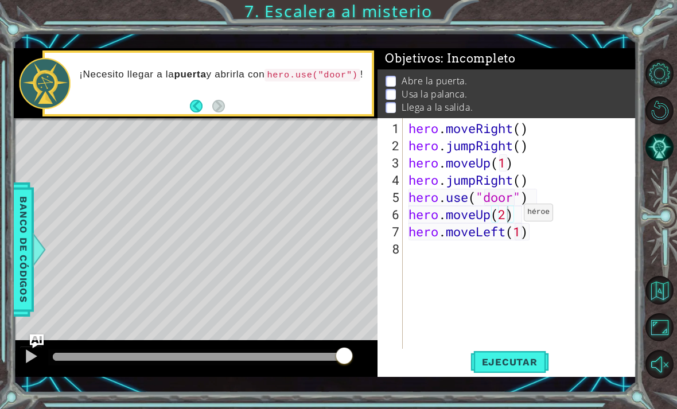
click at [505, 358] on span "Ejecutar" at bounding box center [510, 362] width 79 height 11
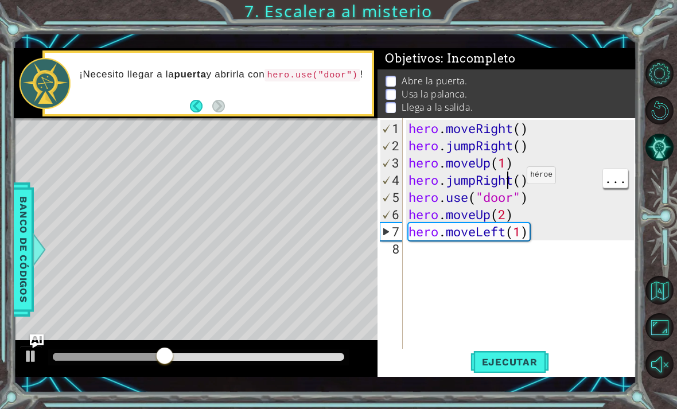
click at [513, 182] on div "hero . moveRight ( ) hero . jumpRight ( ) hero . moveUp ( 1 ) hero . jumpRight …" at bounding box center [523, 258] width 234 height 276
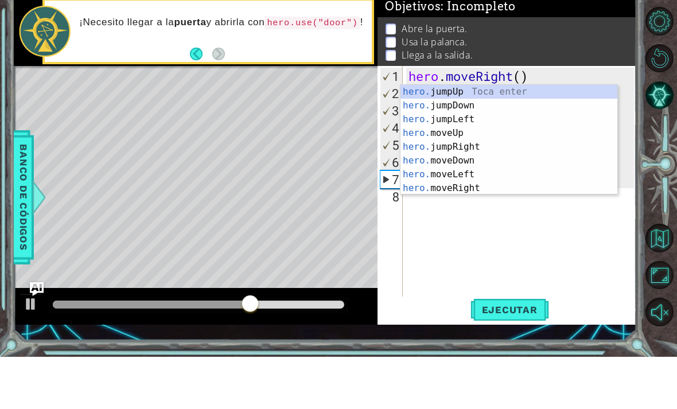
scroll to position [0, 2]
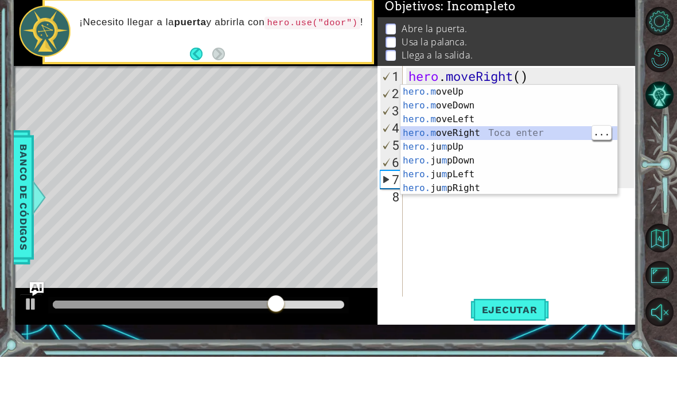
click at [485, 137] on div "hero.m oveUp Toca enter hero.m oveDown Toca enter hero.m oveLeft Toca enter her…" at bounding box center [509, 206] width 217 height 138
type textarea "hero.moveRight(1)"
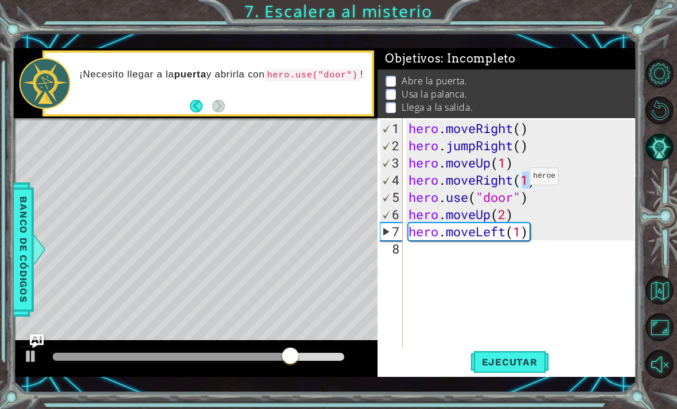
click at [511, 359] on span "Ejecutar" at bounding box center [510, 362] width 79 height 11
click at [427, 255] on div "hero . moveRight ( ) hero . jumpRight ( ) hero . moveUp ( 1 ) hero . moveRight …" at bounding box center [523, 258] width 234 height 276
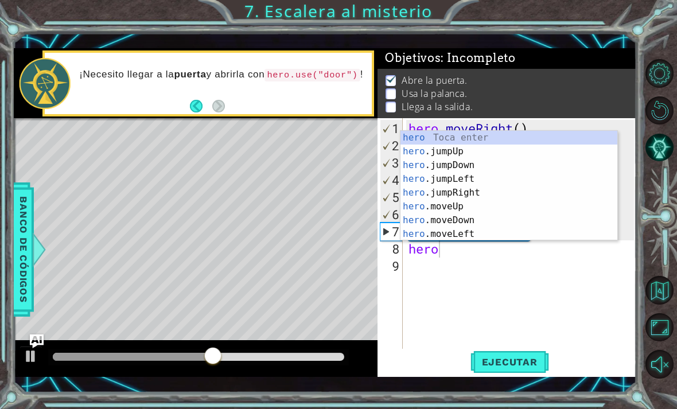
scroll to position [28, 0]
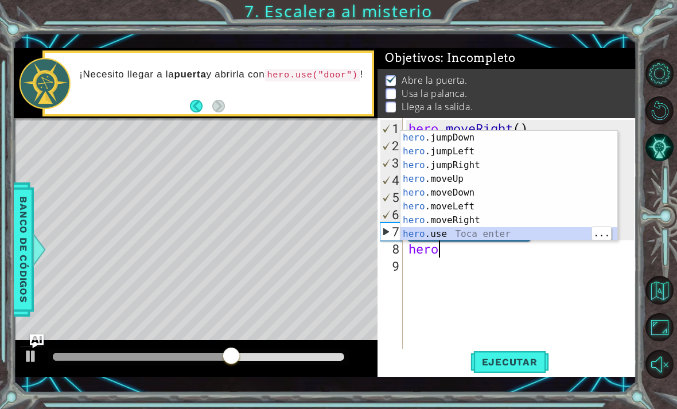
click at [476, 233] on div "hero .jumpDown Toca enter hero .jumpLeft Toca enter hero .jumpRight Toca enter …" at bounding box center [509, 200] width 217 height 138
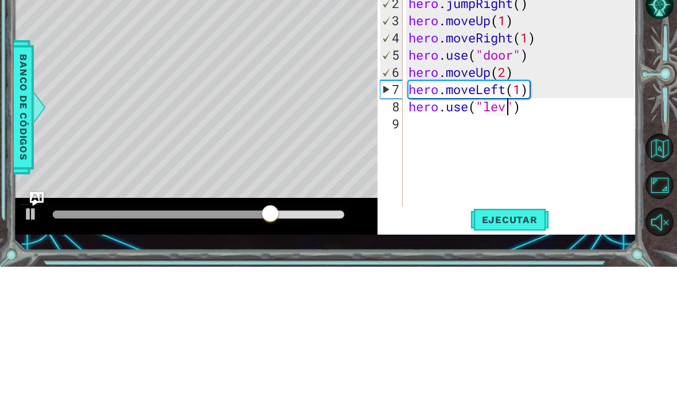
scroll to position [0, 5]
type textarea "hero.use("lever")"
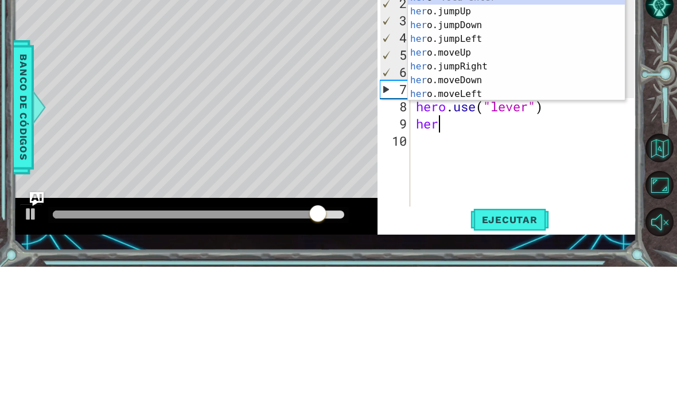
scroll to position [0, 1]
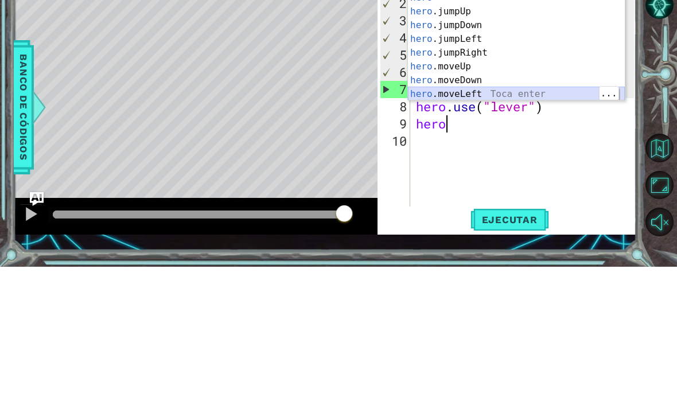
click at [511, 133] on div "hero Toca enter hero .jumpUp Toca enter hero .jumpDown Toca enter hero .jumpLef…" at bounding box center [516, 202] width 217 height 138
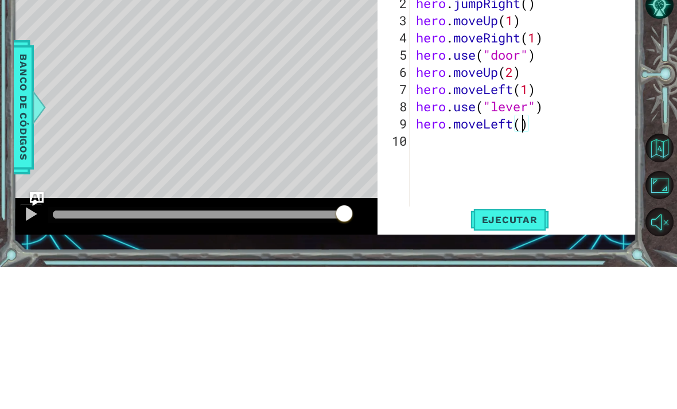
type textarea "hero.moveLeft(2)"
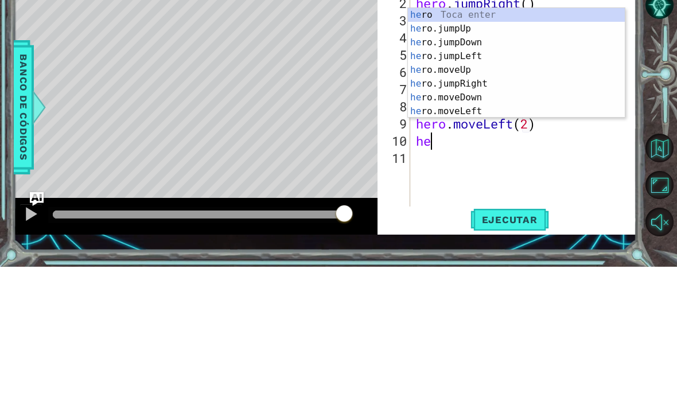
type textarea "her"
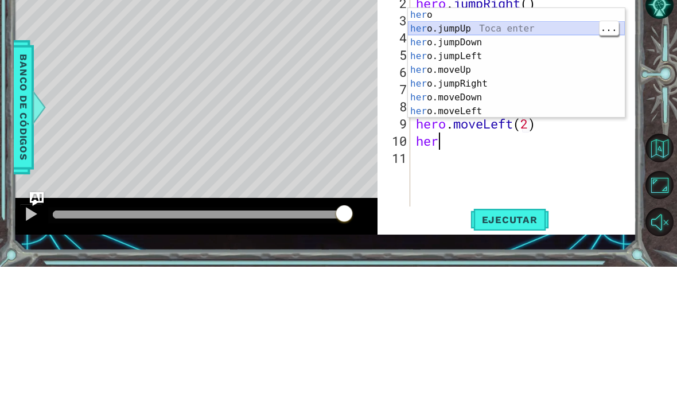
click at [529, 150] on div "her o Toca enter her o.jumpUp Toca enter her o.jumpDown Toca enter her o.jumpLe…" at bounding box center [516, 219] width 217 height 138
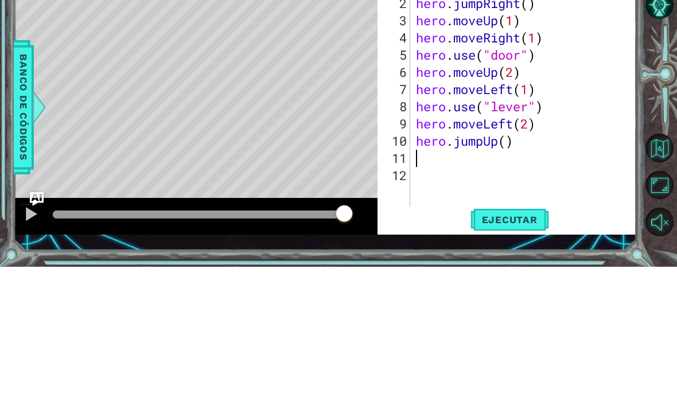
type textarea "hero.jumpUp()"
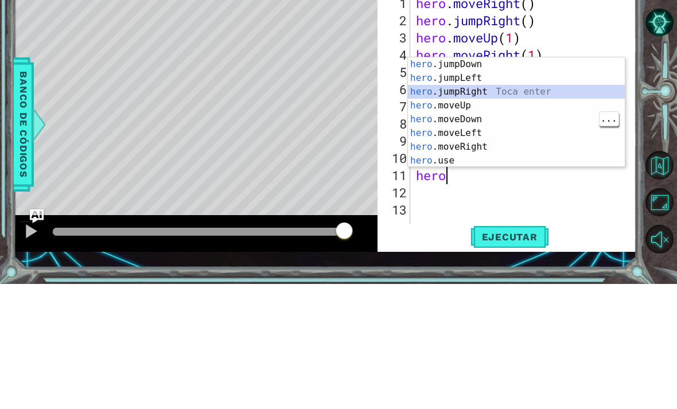
scroll to position [28, 0]
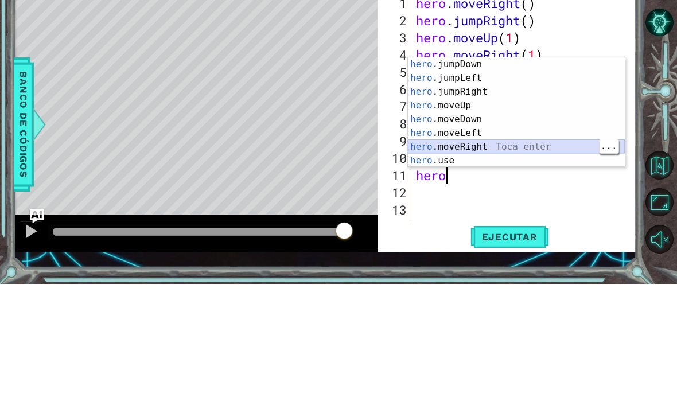
click at [531, 183] on div "hero .jumpDown Toca enter hero .jumpLeft Toca enter hero .jumpRight Toca enter …" at bounding box center [516, 252] width 217 height 138
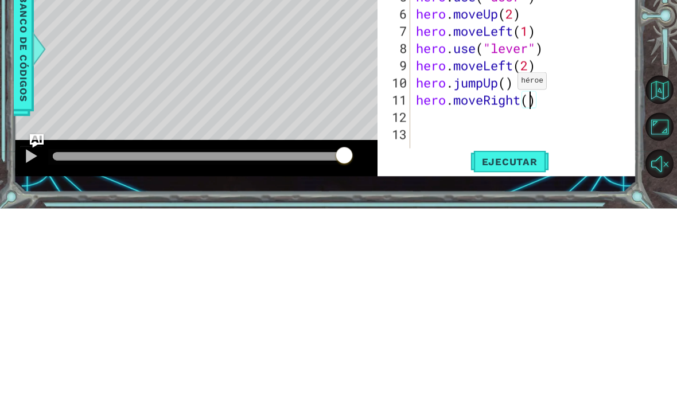
scroll to position [0, 5]
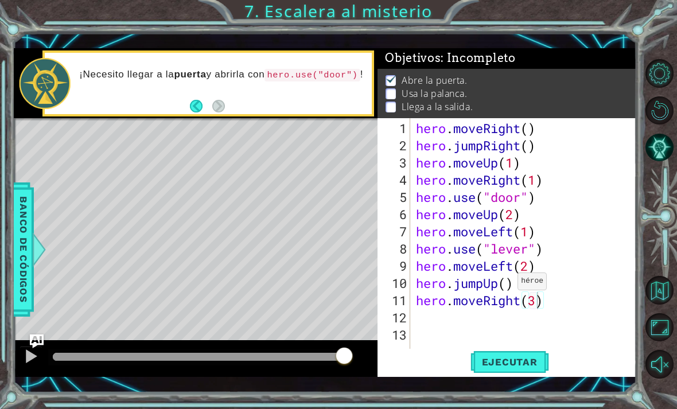
type textarea "hero.moveRight(3)"
click at [525, 363] on span "Ejecutar" at bounding box center [510, 362] width 79 height 11
